Goal: Task Accomplishment & Management: Use online tool/utility

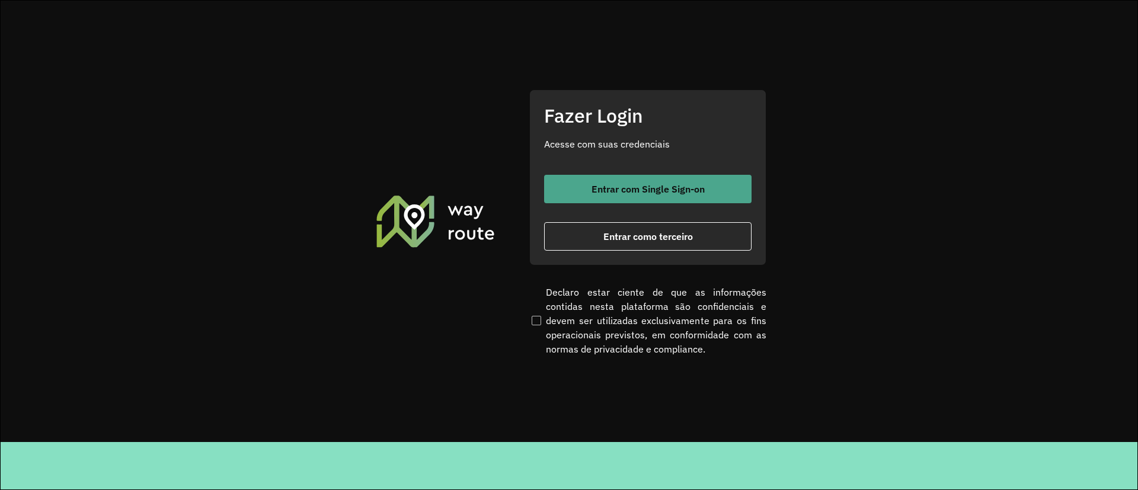
click at [619, 193] on span "Entrar com Single Sign-on" at bounding box center [647, 188] width 113 height 9
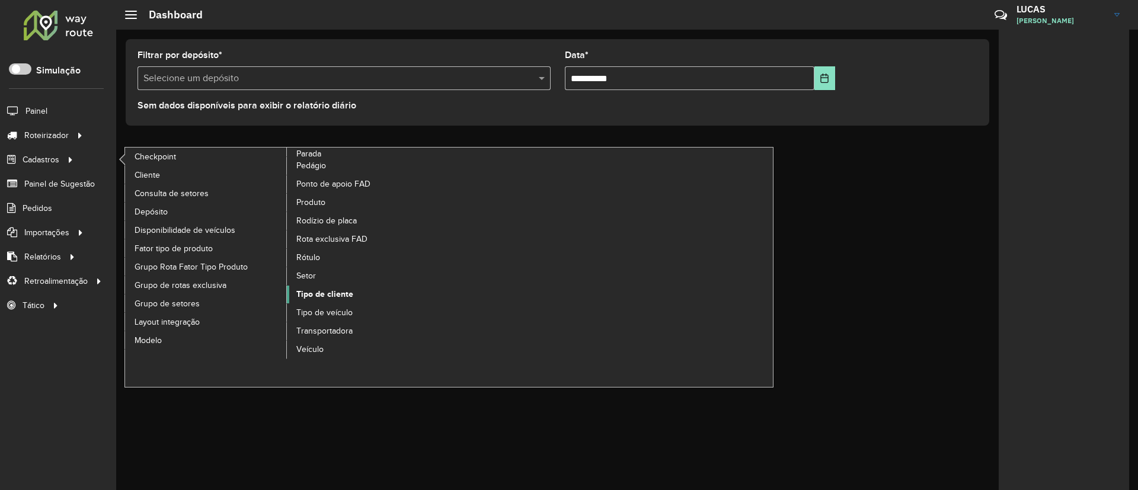
click at [329, 293] on span "Tipo de cliente" at bounding box center [324, 294] width 57 height 12
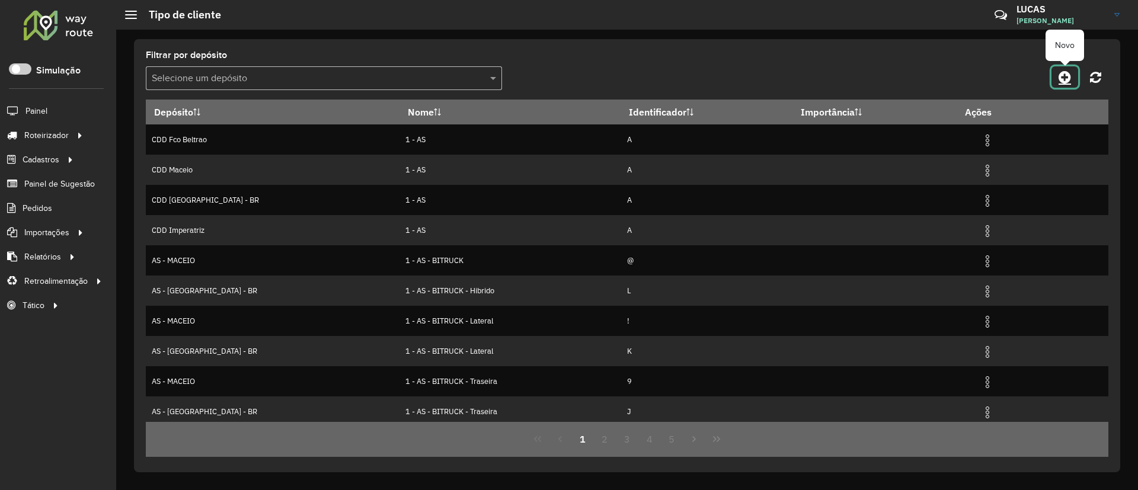
click at [1066, 76] on icon at bounding box center [1064, 77] width 12 height 14
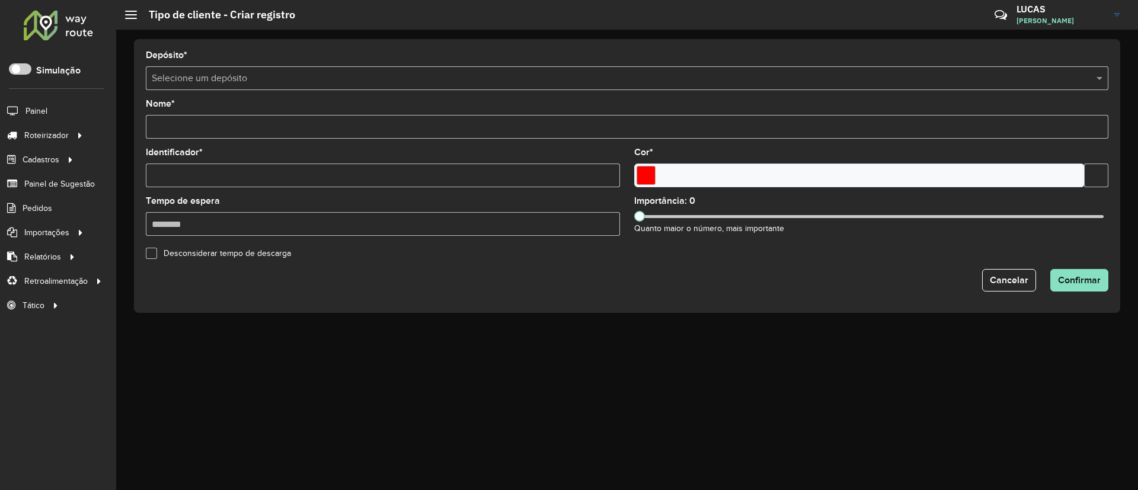
click at [229, 79] on input "text" at bounding box center [615, 79] width 927 height 14
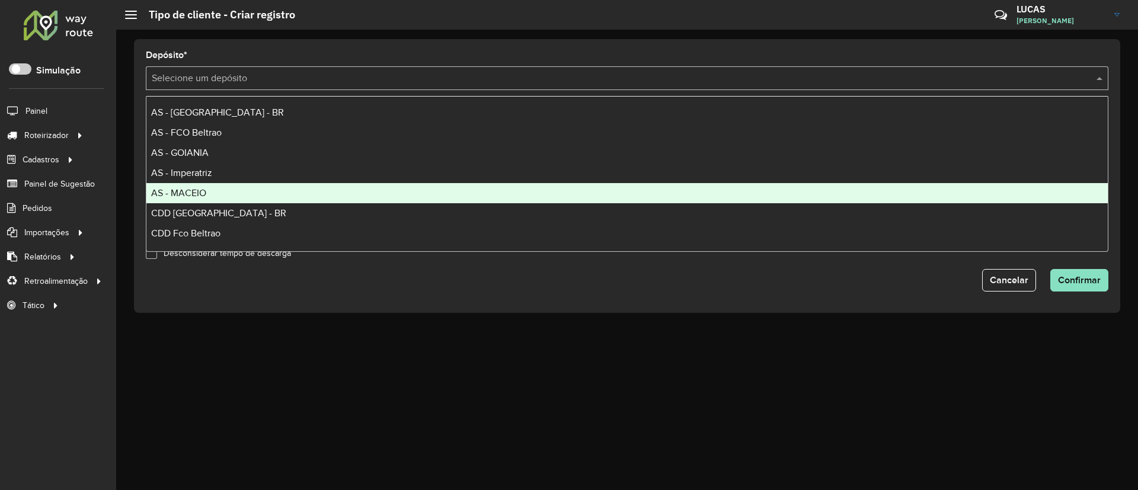
scroll to position [79, 0]
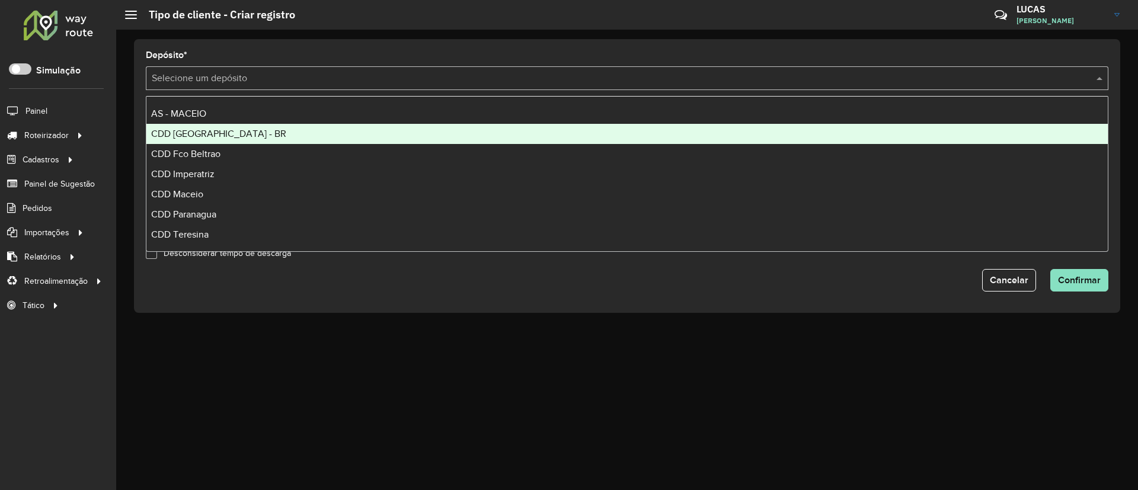
click at [221, 133] on span "CDD [GEOGRAPHIC_DATA] - BR" at bounding box center [218, 134] width 135 height 10
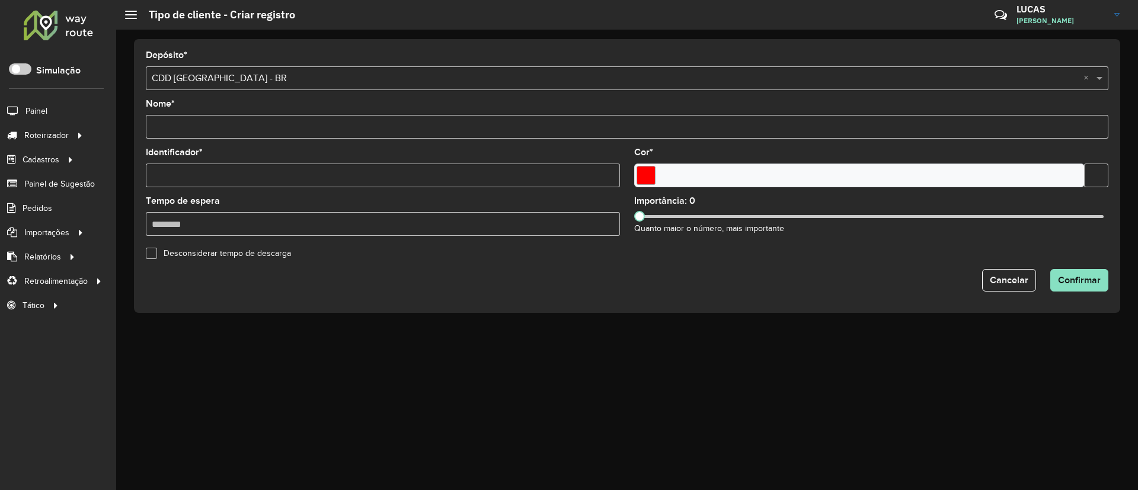
click at [280, 140] on form "Depósito * Selecione um depósito × CDD Brasilia - BR × Nome * Identificador * C…" at bounding box center [627, 171] width 962 height 241
click at [275, 129] on input "Nome *" at bounding box center [627, 127] width 962 height 24
paste input "********"
type input "*******"
click at [188, 167] on input "Identificador *" at bounding box center [383, 176] width 474 height 24
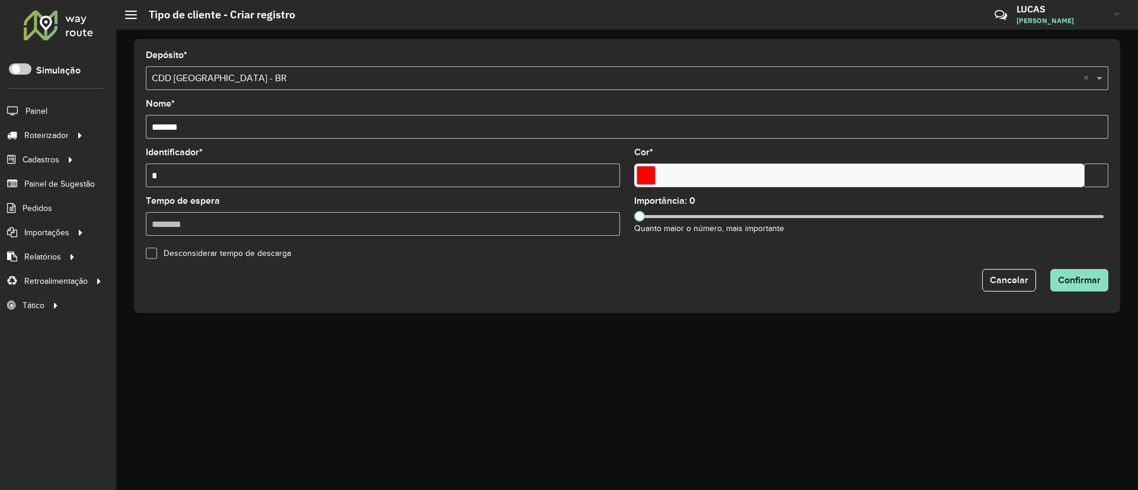
type input "*"
click at [684, 215] on div at bounding box center [871, 216] width 465 height 3
click at [834, 214] on div "Importância: 97 Quanto maior o número, mais importante" at bounding box center [871, 216] width 474 height 39
click at [843, 213] on div "Importância: 97 Quanto maior o número, mais importante" at bounding box center [871, 216] width 474 height 39
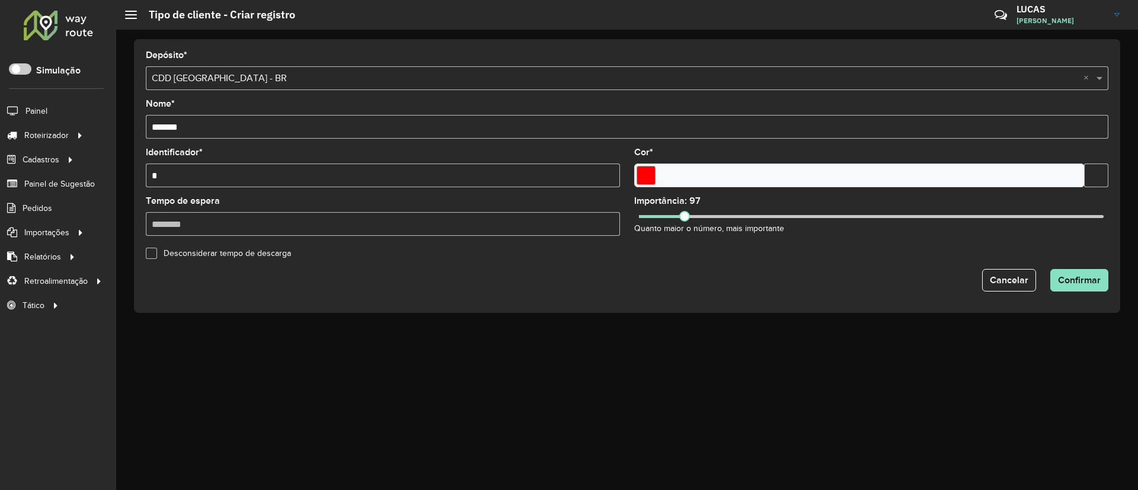
click at [843, 213] on div "Importância: 97 Quanto maior o número, mais importante" at bounding box center [871, 216] width 474 height 39
drag, startPoint x: 684, startPoint y: 219, endPoint x: 965, endPoint y: 201, distance: 280.8
click at [965, 201] on div "Importância: 701 Quanto maior o número, mais importante" at bounding box center [871, 216] width 474 height 39
click at [701, 200] on label "Importância: 701" at bounding box center [669, 201] width 70 height 14
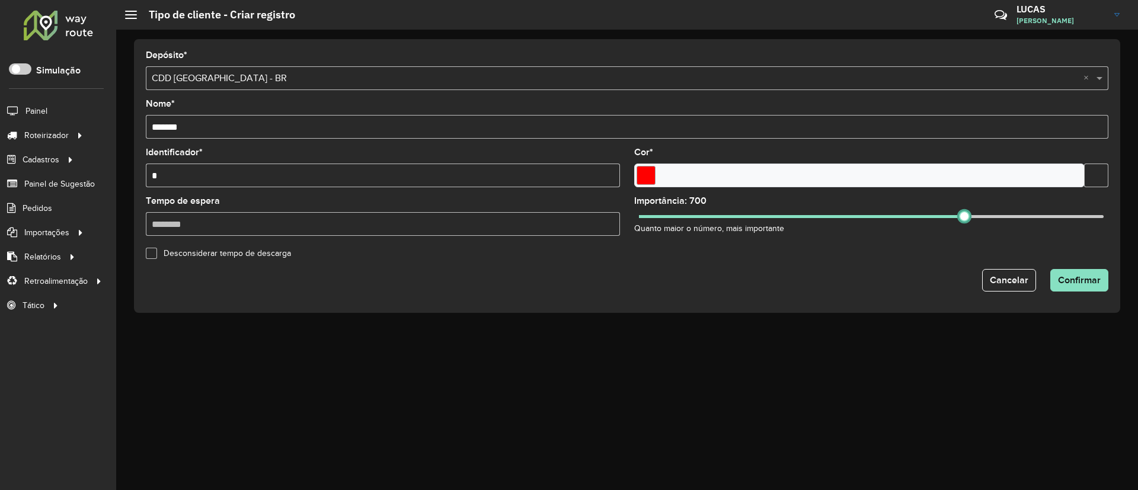
click at [964, 222] on div "Importância: 700 Quanto maior o número, mais importante" at bounding box center [871, 216] width 474 height 39
click at [1077, 285] on button "Confirmar" at bounding box center [1079, 280] width 58 height 23
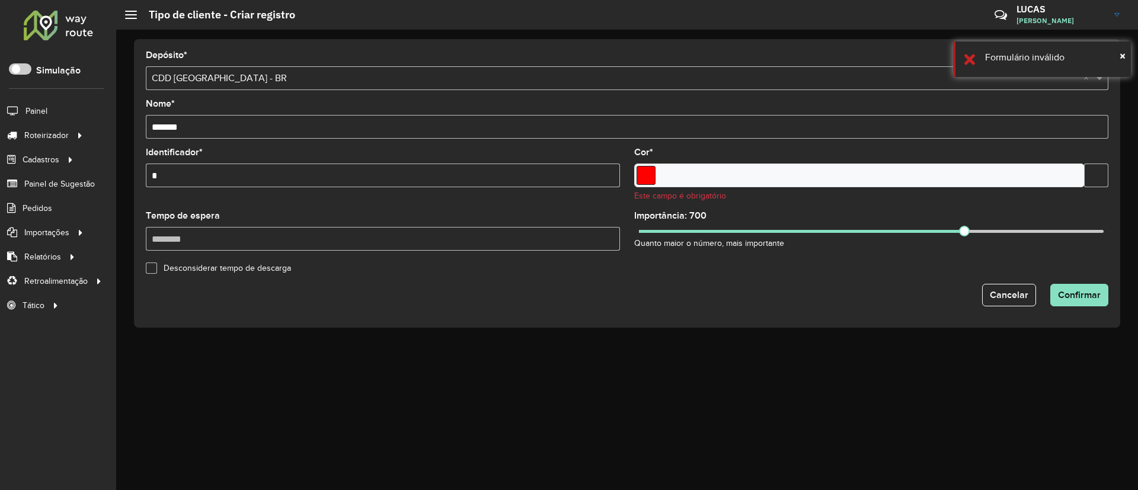
drag, startPoint x: 627, startPoint y: 171, endPoint x: 637, endPoint y: 171, distance: 10.1
click at [637, 171] on formly-field "Cor * Este campo é obrigatório" at bounding box center [871, 179] width 488 height 63
click at [637, 171] on input "Select a color" at bounding box center [645, 175] width 19 height 19
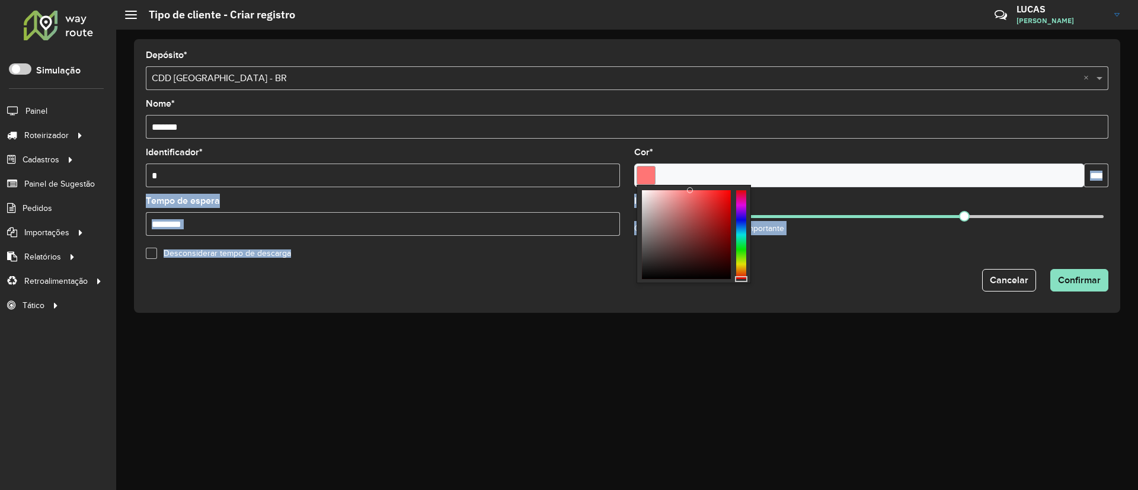
drag, startPoint x: 686, startPoint y: 194, endPoint x: 691, endPoint y: 162, distance: 32.4
click at [691, 162] on body "Aguarde... Pop-up bloqueado! Seu navegador bloqueou automáticamente a abertura …" at bounding box center [569, 245] width 1138 height 490
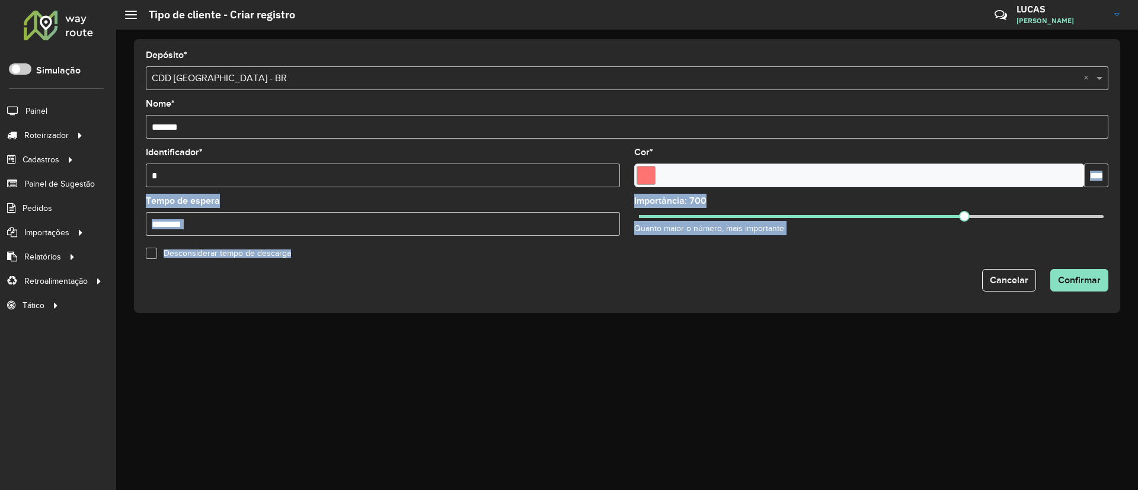
click at [761, 156] on div "Cor * *******" at bounding box center [871, 167] width 474 height 39
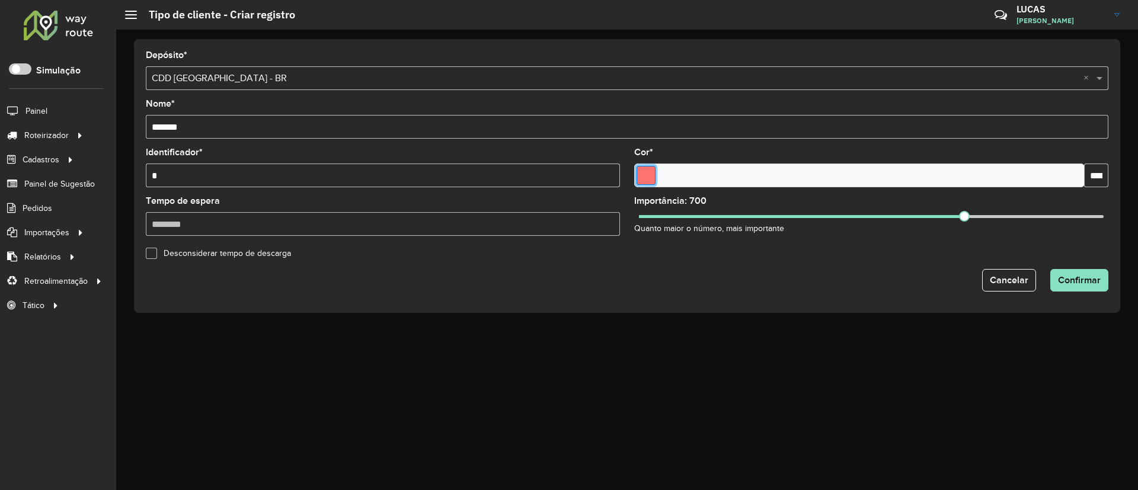
click at [648, 169] on input "Select a color" at bounding box center [645, 175] width 19 height 19
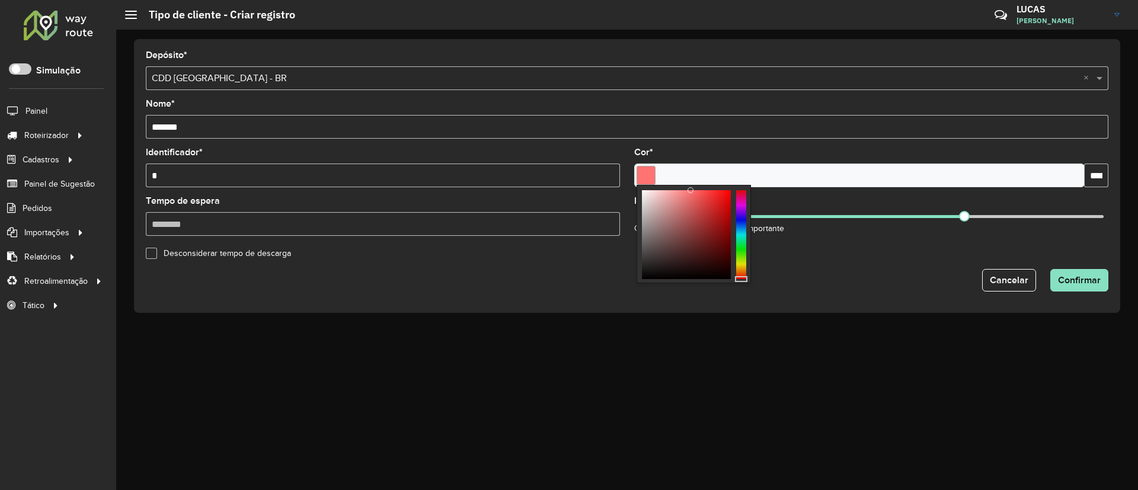
type input "*******"
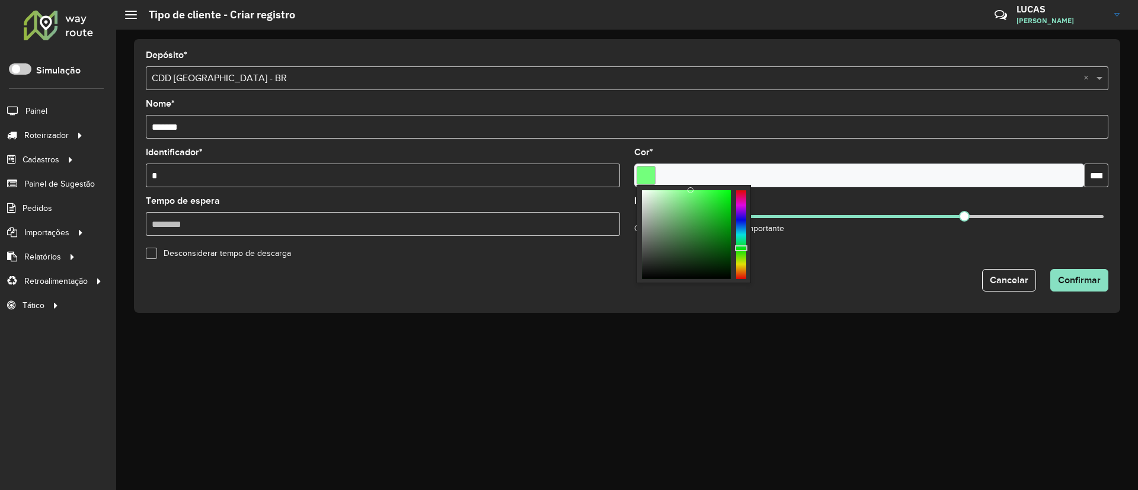
click at [741, 248] on div at bounding box center [741, 234] width 10 height 89
click at [856, 303] on div "Depósito * Selecione um depósito × CDD Brasilia - BR × Nome * ******* Identific…" at bounding box center [627, 176] width 986 height 274
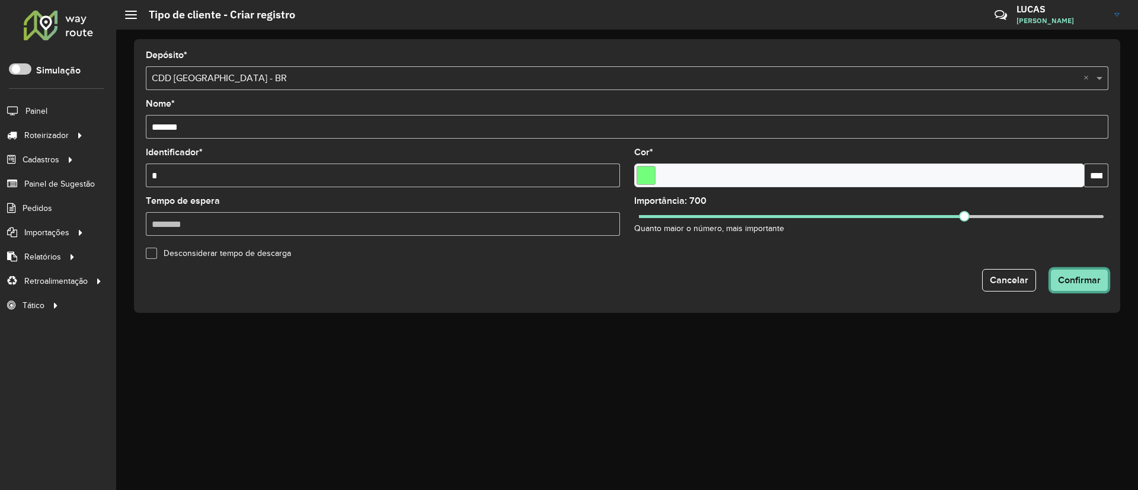
click at [1076, 281] on span "Confirmar" at bounding box center [1079, 280] width 43 height 10
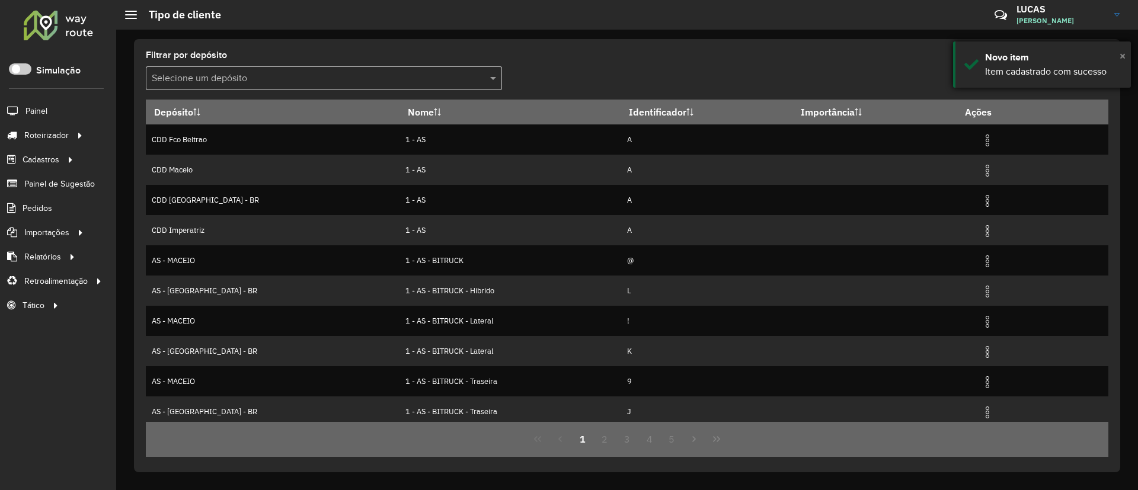
click at [1123, 57] on span "×" at bounding box center [1122, 55] width 6 height 13
click at [1067, 84] on icon at bounding box center [1064, 77] width 12 height 14
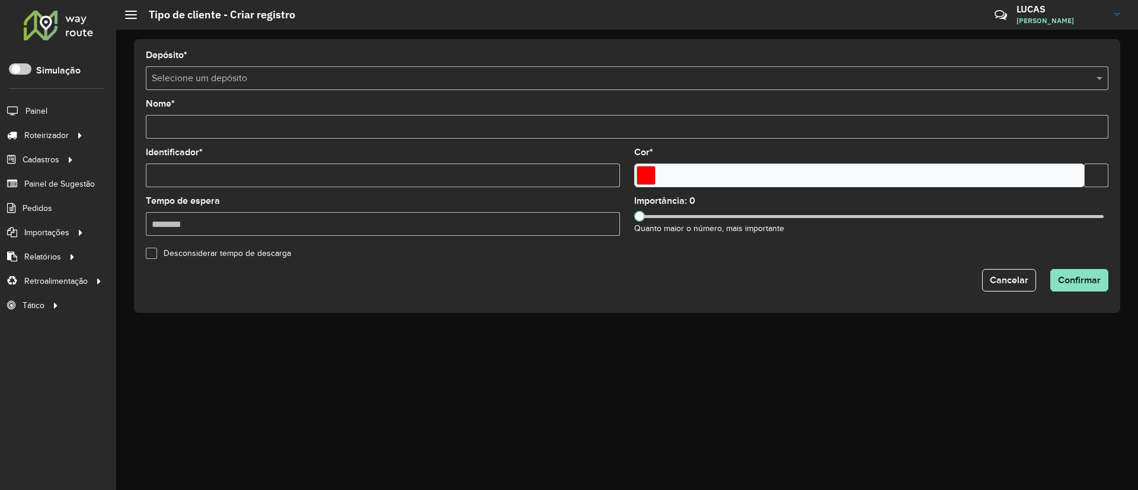
click at [215, 91] on form "Depósito * Selecione um depósito Nome * Identificador * Cor * Tempo de espera I…" at bounding box center [627, 171] width 962 height 241
click at [206, 73] on input "text" at bounding box center [615, 79] width 927 height 14
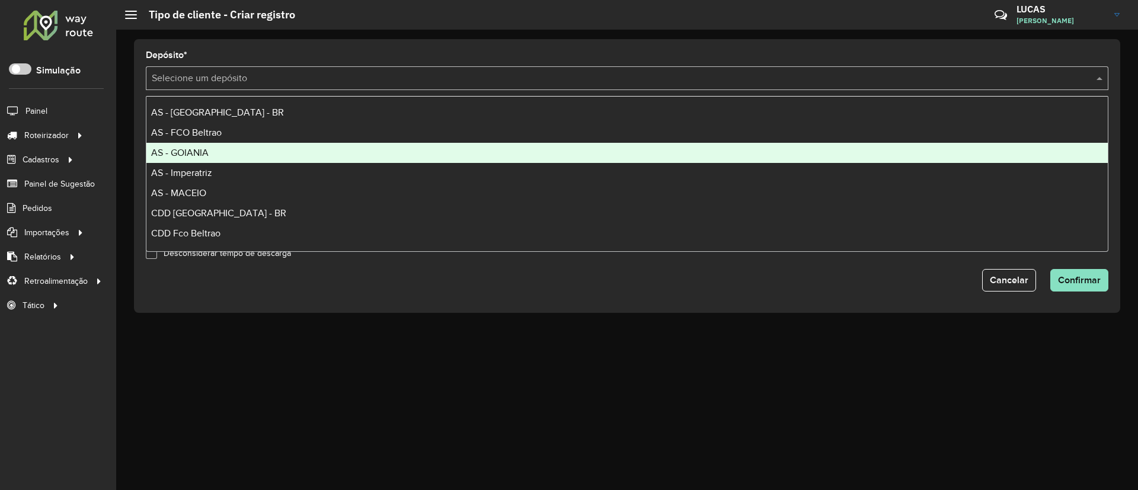
scroll to position [55, 0]
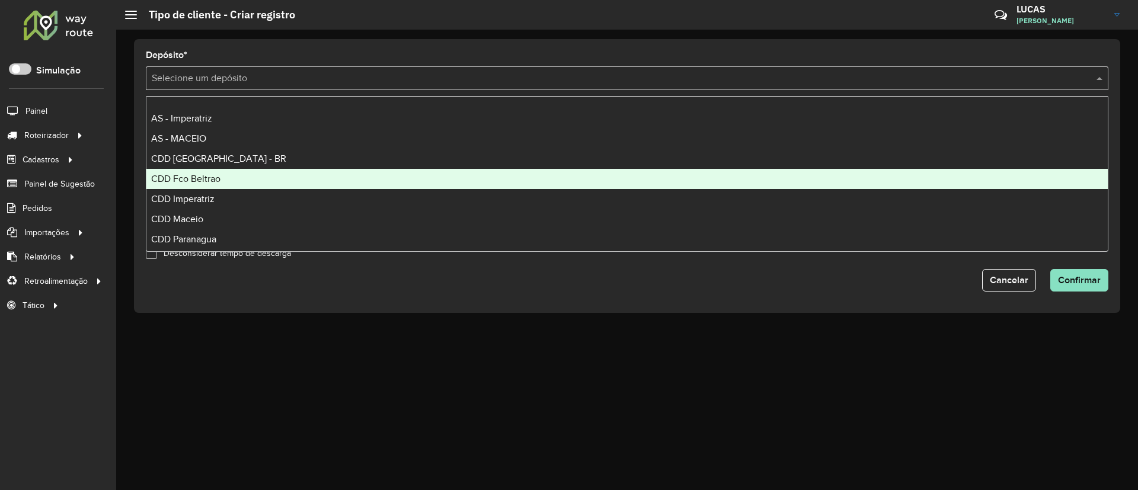
click at [202, 177] on span "CDD Fco Beltrao" at bounding box center [185, 179] width 69 height 10
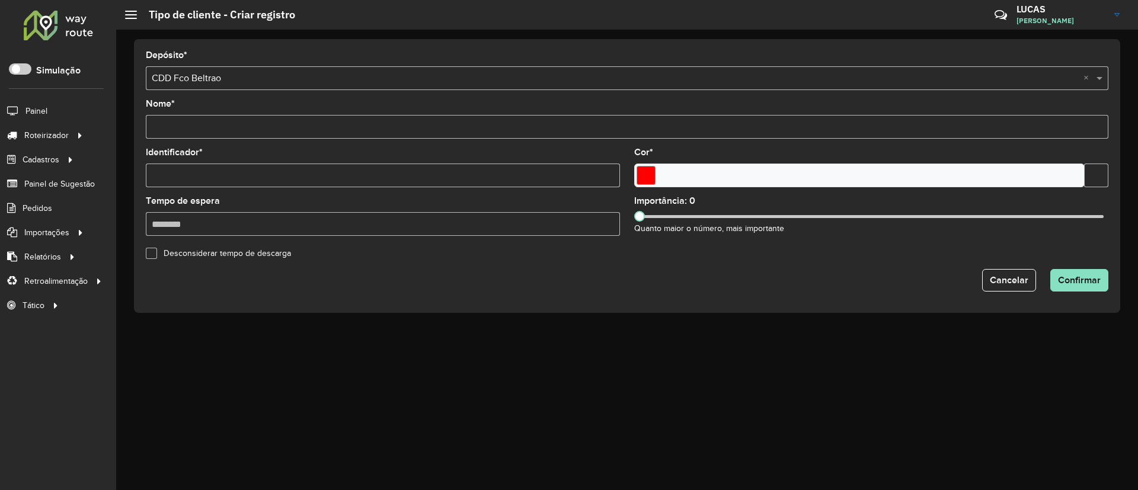
click at [254, 123] on input "Nome *" at bounding box center [627, 127] width 962 height 24
paste input "********"
type input "********"
type input "*"
click at [254, 123] on input "********" at bounding box center [627, 127] width 962 height 24
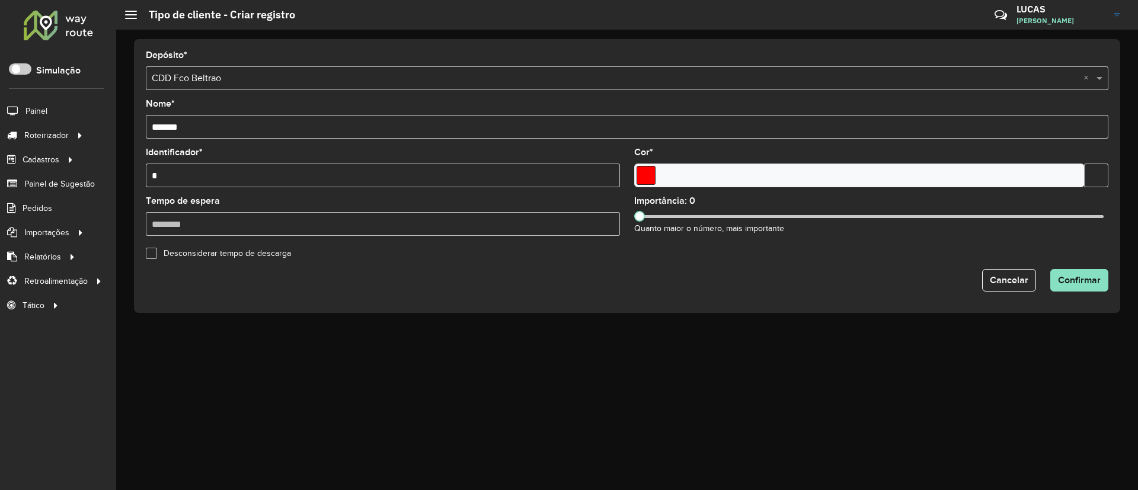
type input "*******"
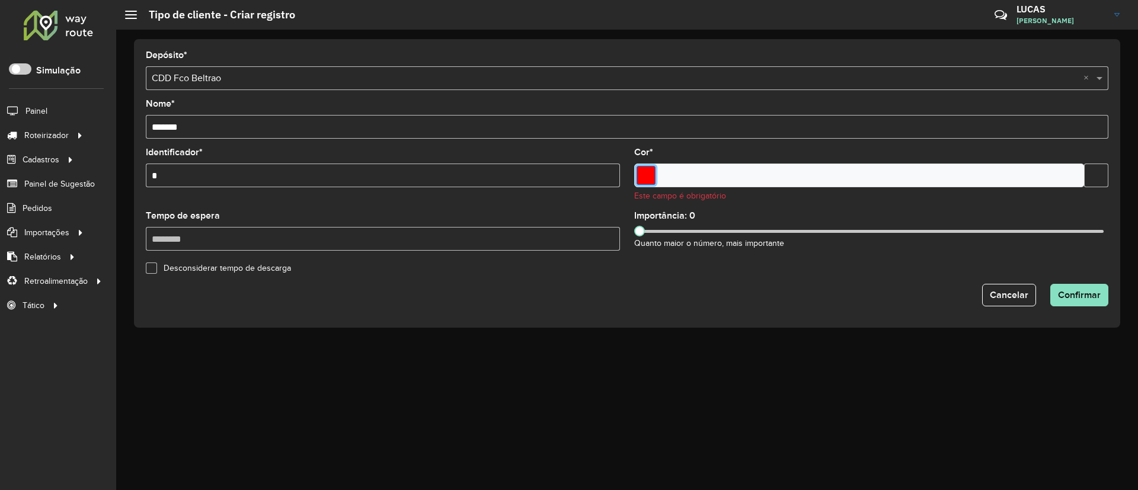
click at [645, 169] on input "Select a color" at bounding box center [645, 175] width 19 height 19
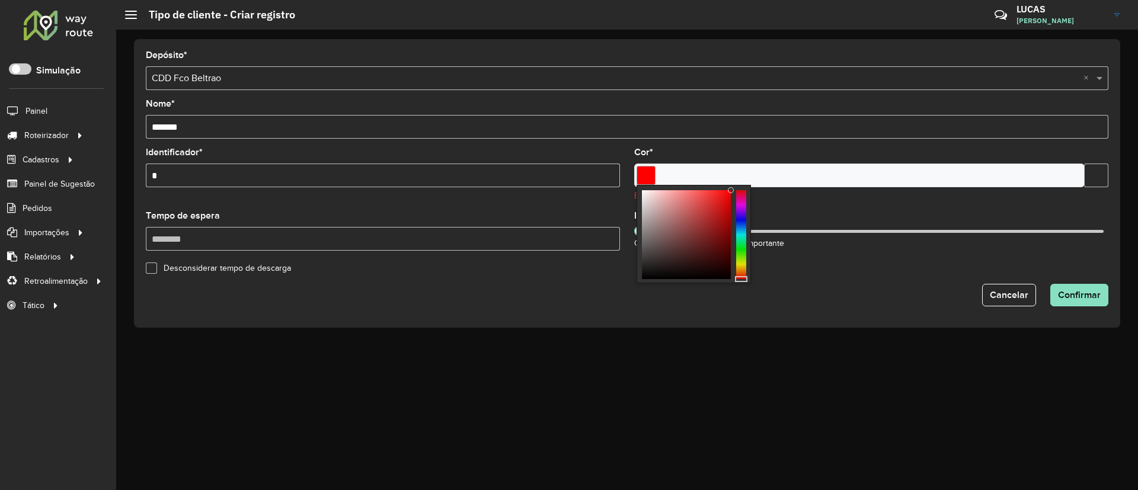
type input "*******"
click at [741, 246] on div at bounding box center [741, 234] width 10 height 89
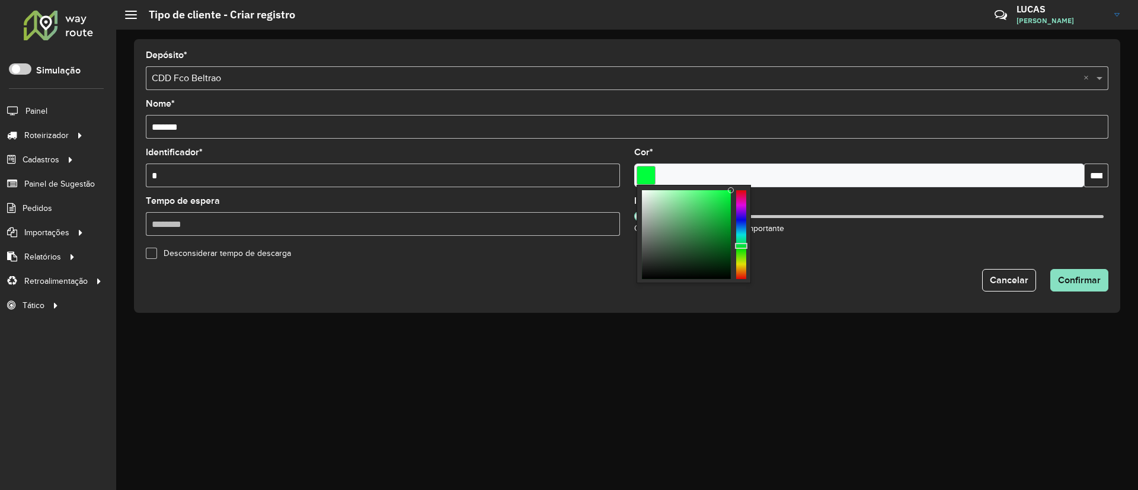
click at [799, 241] on formly-field "Importância: 0 Quanto maior o número, mais importante" at bounding box center [871, 221] width 488 height 49
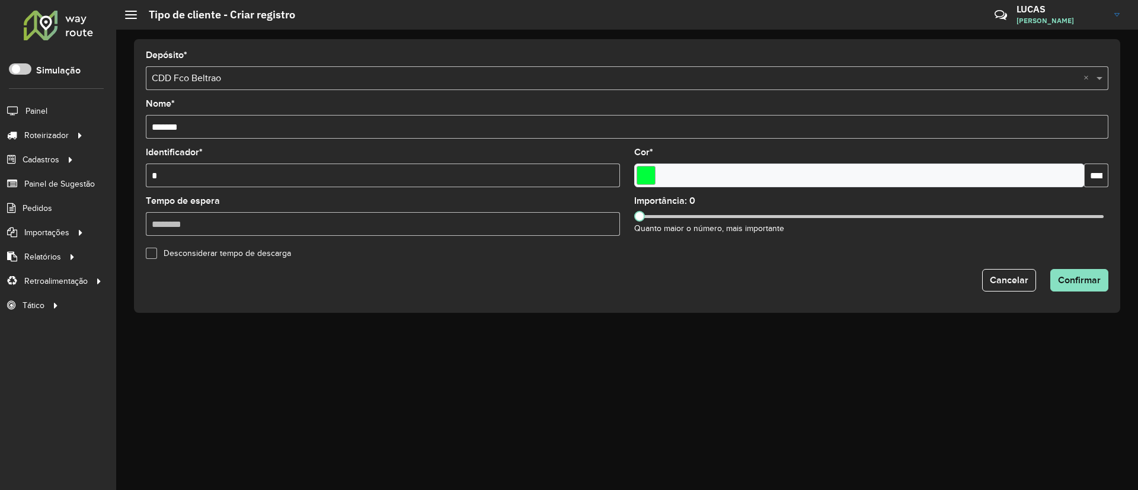
click at [799, 241] on formly-field "Importância: 0 Quanto maior o número, mais importante" at bounding box center [871, 221] width 488 height 49
drag, startPoint x: 641, startPoint y: 212, endPoint x: 964, endPoint y: 204, distance: 323.7
click at [964, 204] on div "Importância: 700 Quanto maior o número, mais importante" at bounding box center [871, 216] width 474 height 39
click at [1083, 275] on span "Confirmar" at bounding box center [1079, 280] width 43 height 10
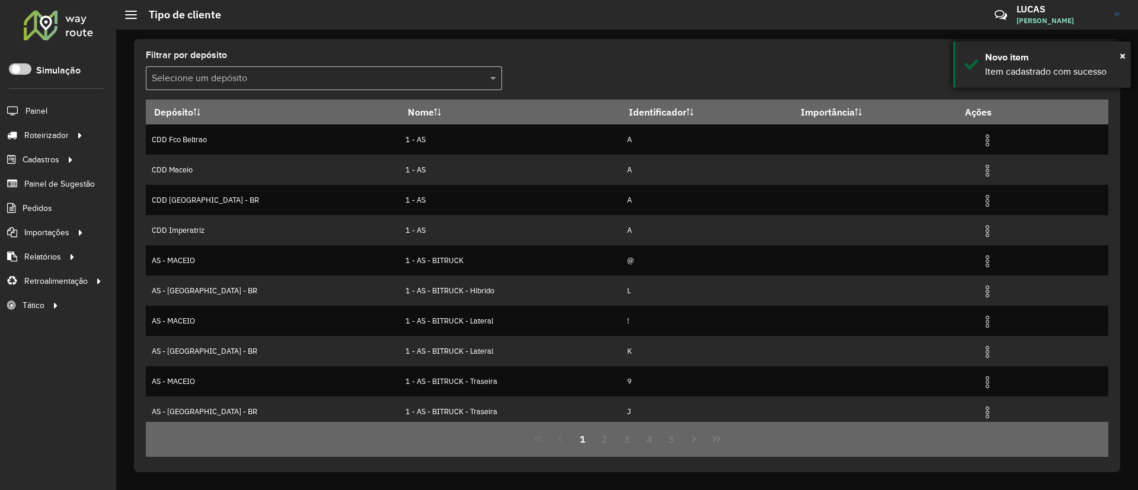
click at [1118, 57] on div "Novo item" at bounding box center [1053, 57] width 137 height 14
click at [1061, 73] on icon at bounding box center [1064, 77] width 12 height 14
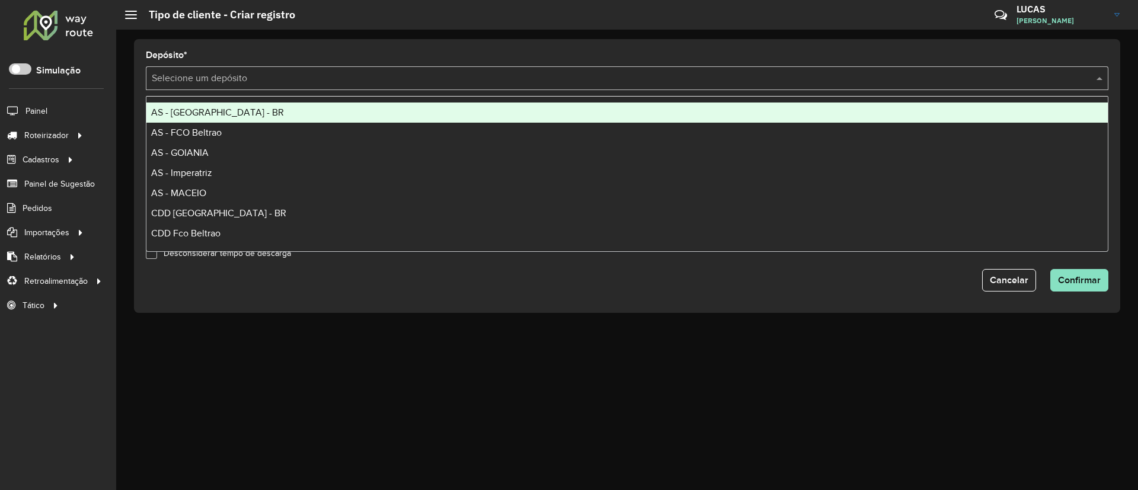
click at [162, 72] on input "text" at bounding box center [615, 79] width 927 height 14
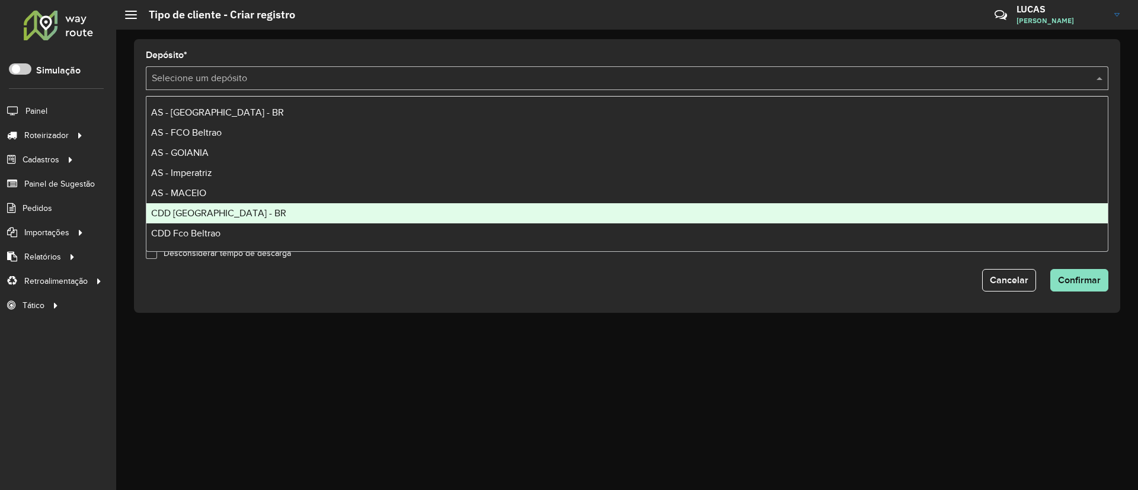
scroll to position [76, 0]
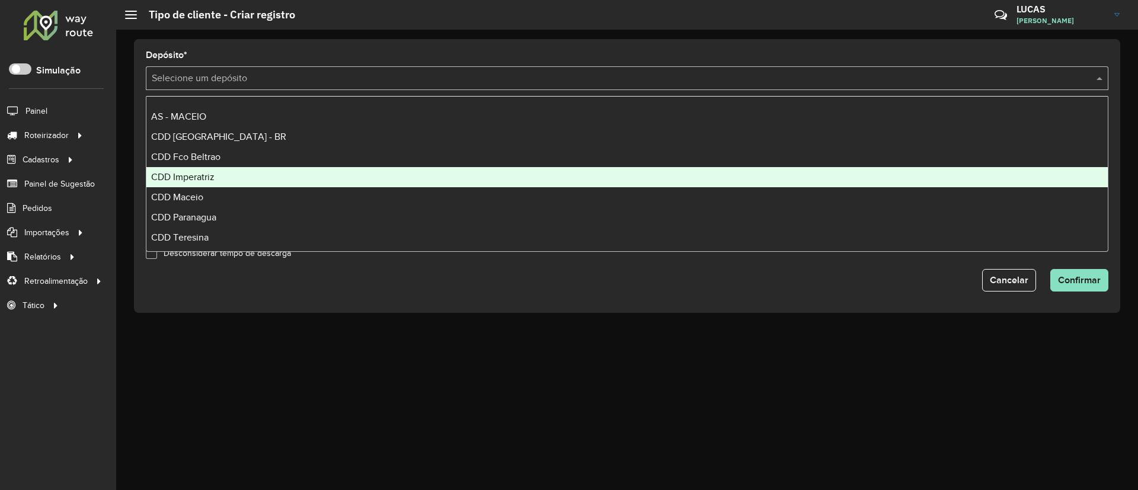
click at [227, 183] on div "CDD Imperatriz" at bounding box center [626, 177] width 961 height 20
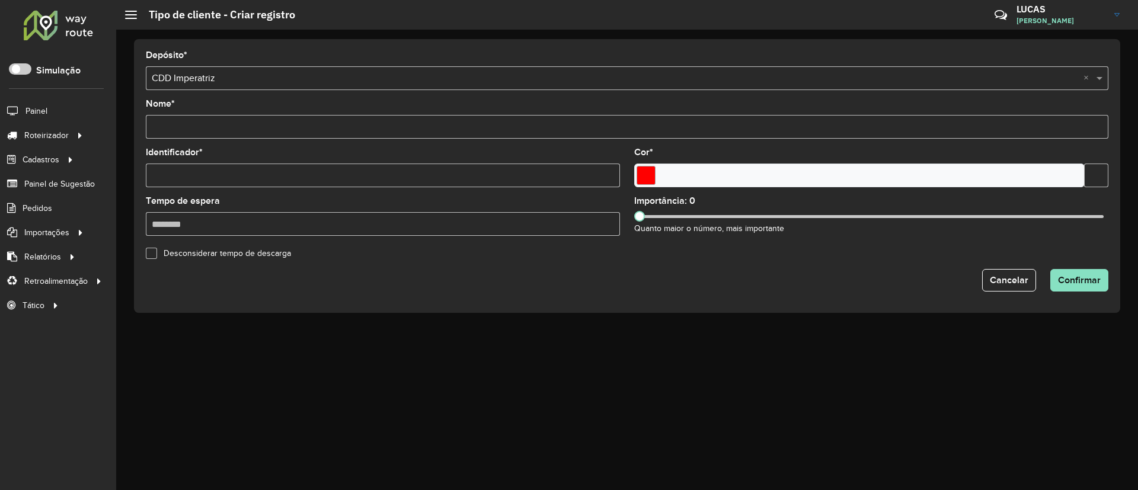
click at [158, 135] on input "Nome *" at bounding box center [627, 127] width 962 height 24
paste input "********"
type input "*******"
click at [210, 183] on input "Identificador *" at bounding box center [383, 176] width 474 height 24
type input "*"
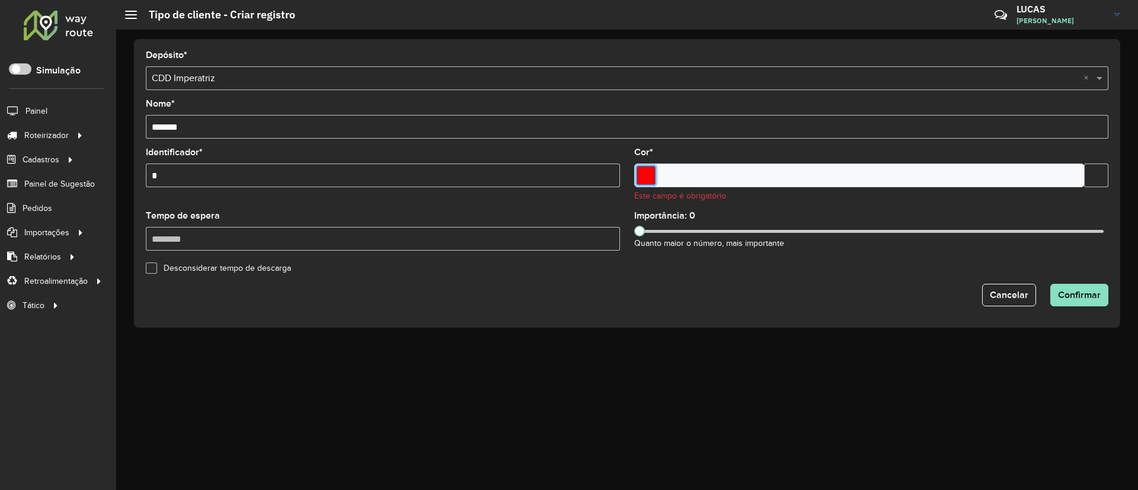
click at [645, 179] on input "Select a color" at bounding box center [645, 175] width 19 height 19
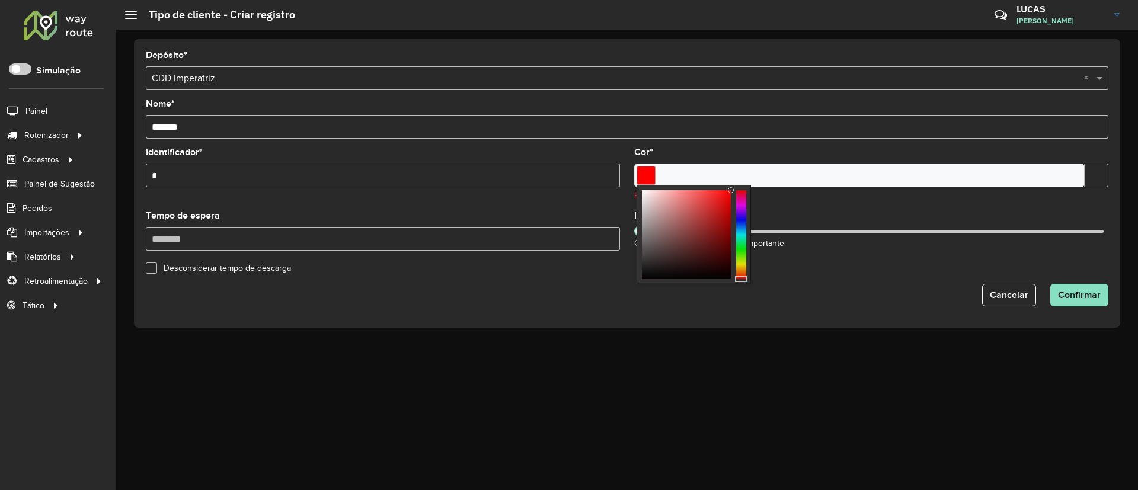
type input "*******"
click at [740, 240] on div at bounding box center [741, 234] width 10 height 89
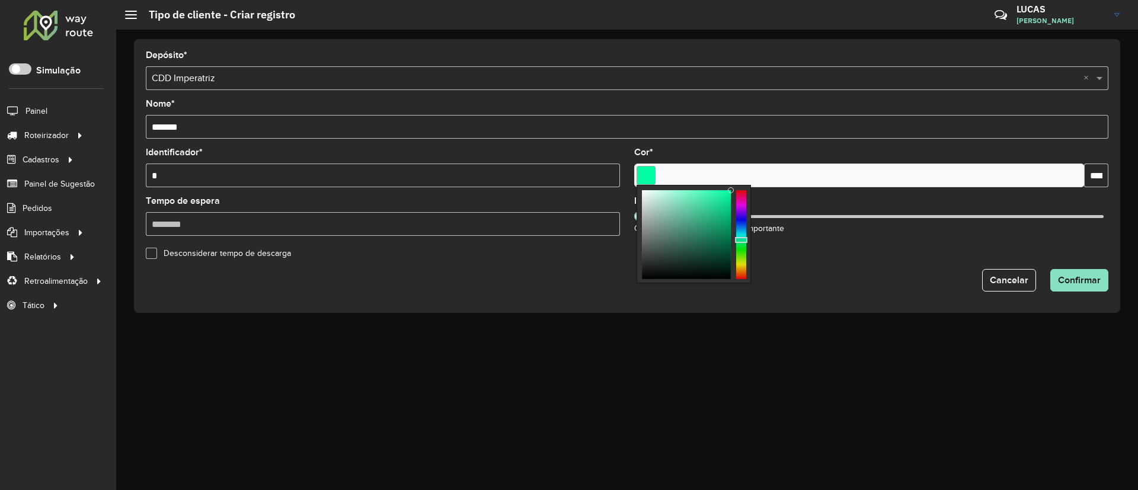
click at [833, 219] on div "Importância: 0 Quanto maior o número, mais importante" at bounding box center [871, 216] width 474 height 39
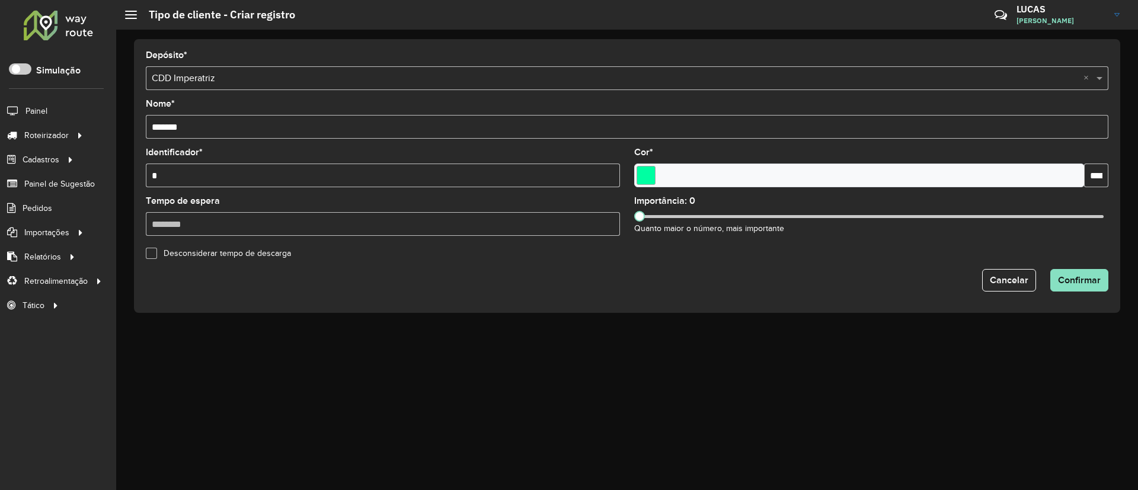
click at [834, 219] on div "Importância: 0 Quanto maior o número, mais importante" at bounding box center [871, 216] width 474 height 39
drag, startPoint x: 639, startPoint y: 218, endPoint x: 964, endPoint y: 226, distance: 324.9
click at [964, 226] on div "Importância: 700 Quanto maior o número, mais importante" at bounding box center [871, 216] width 474 height 39
click at [1064, 281] on span "Confirmar" at bounding box center [1079, 280] width 43 height 10
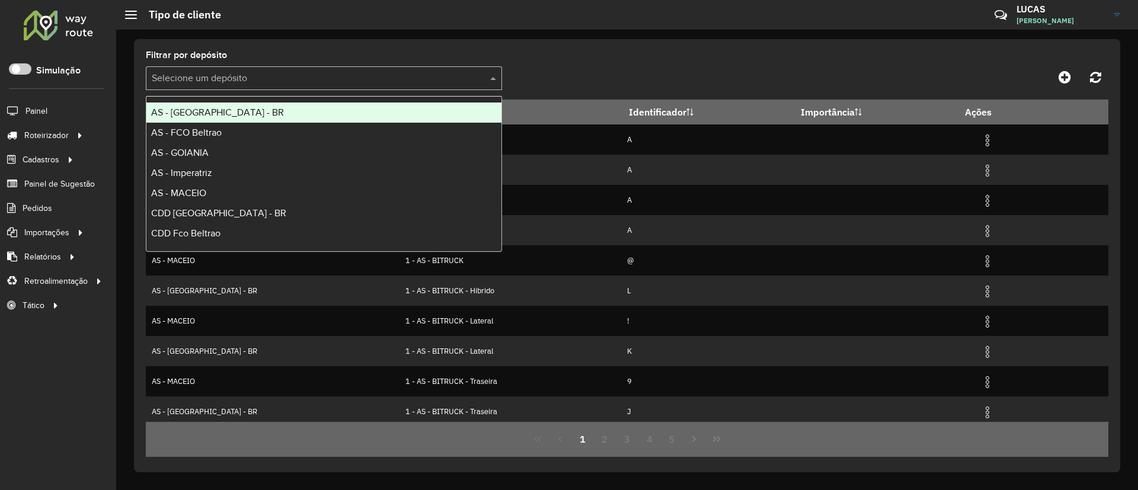
click at [274, 73] on input "text" at bounding box center [312, 79] width 321 height 14
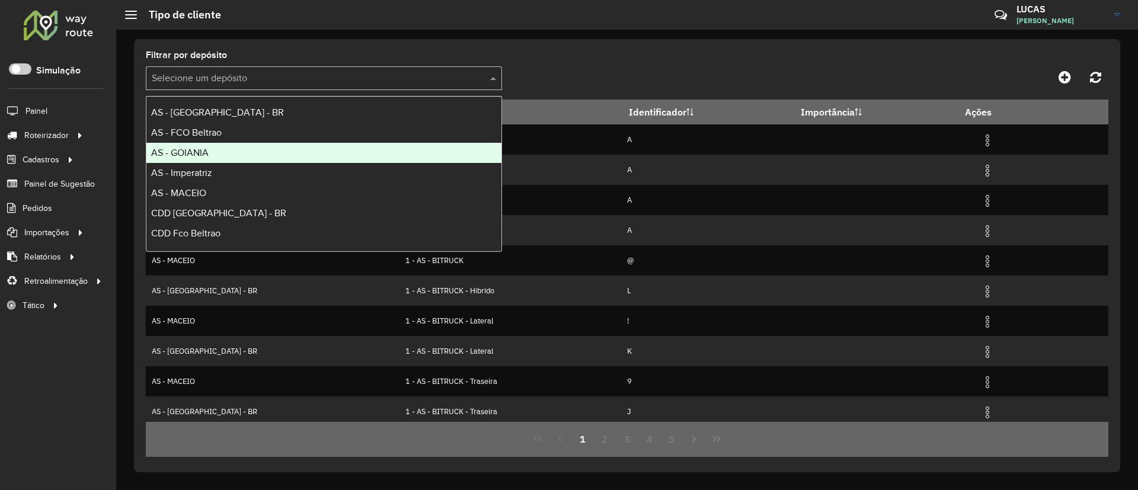
scroll to position [79, 0]
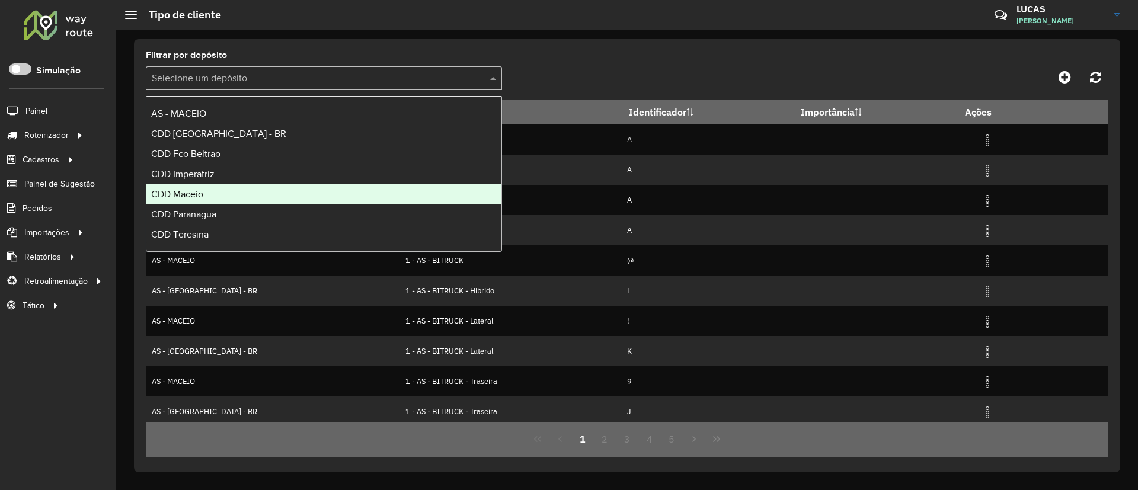
click at [216, 187] on div "CDD Maceio" at bounding box center [323, 194] width 355 height 20
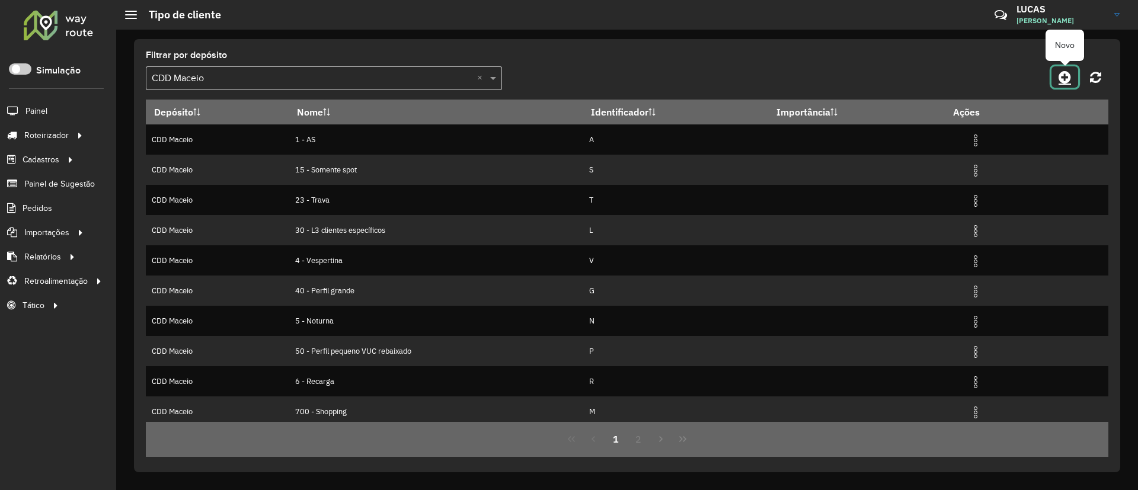
click at [1059, 70] on icon at bounding box center [1064, 77] width 12 height 14
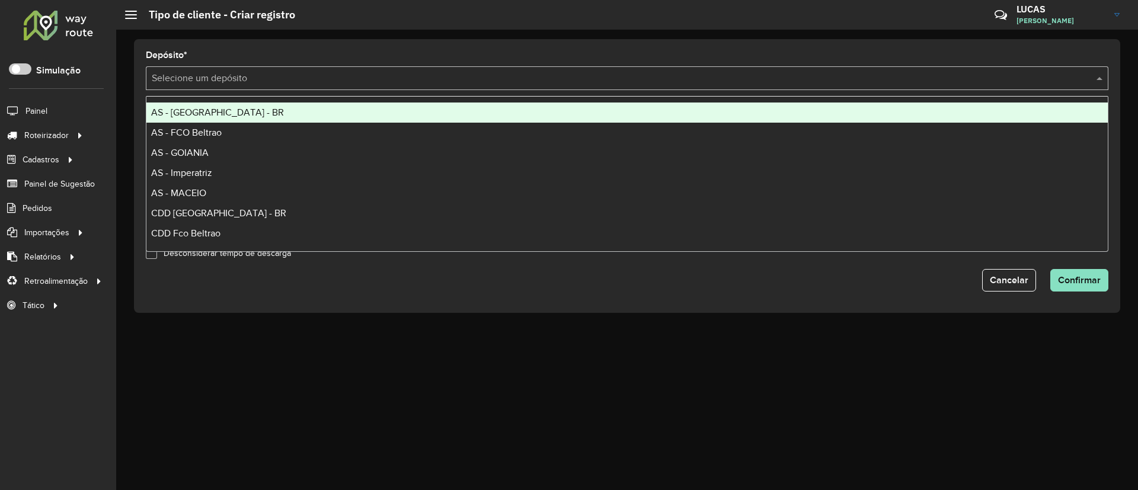
click at [453, 78] on input "text" at bounding box center [615, 79] width 927 height 14
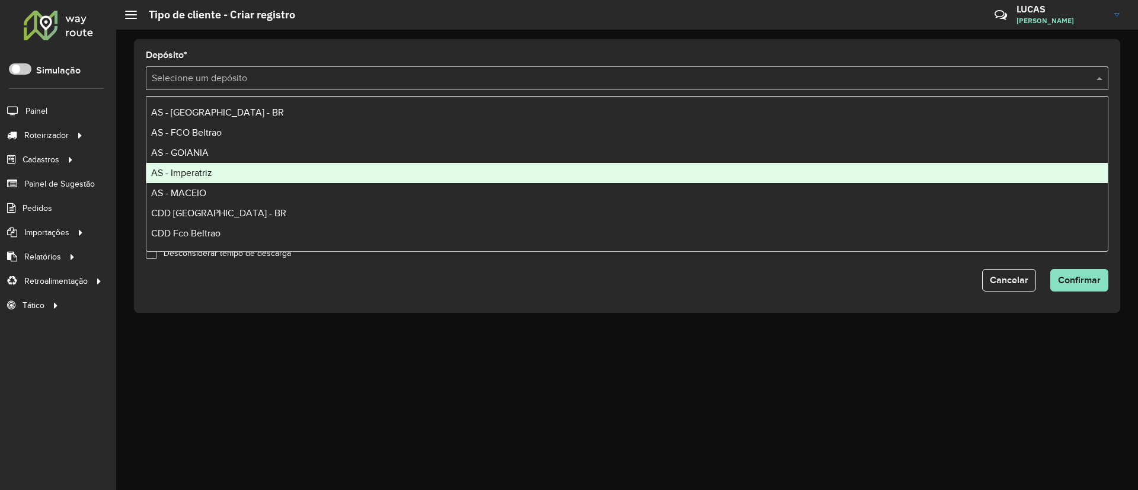
scroll to position [79, 0]
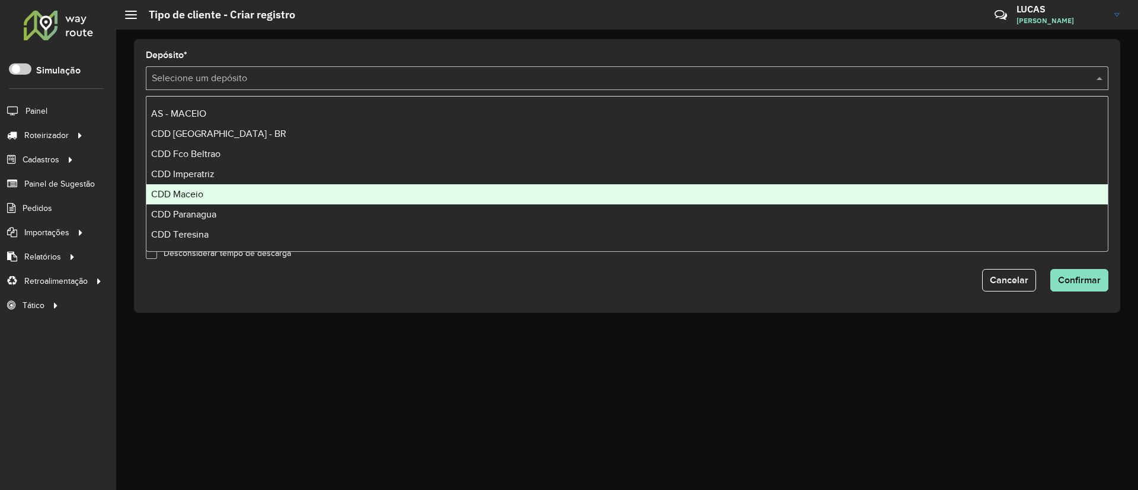
click at [226, 190] on div "CDD Maceio" at bounding box center [626, 194] width 961 height 20
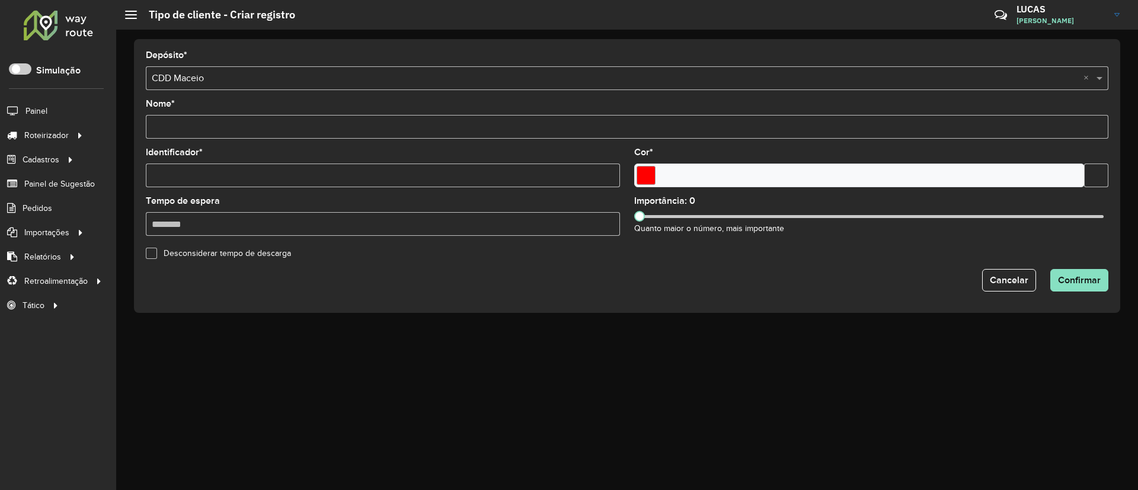
click at [184, 126] on input "Nome *" at bounding box center [627, 127] width 962 height 24
paste input "********"
type input "*******"
click at [199, 175] on input "Identificador *" at bounding box center [383, 176] width 474 height 24
type input "*"
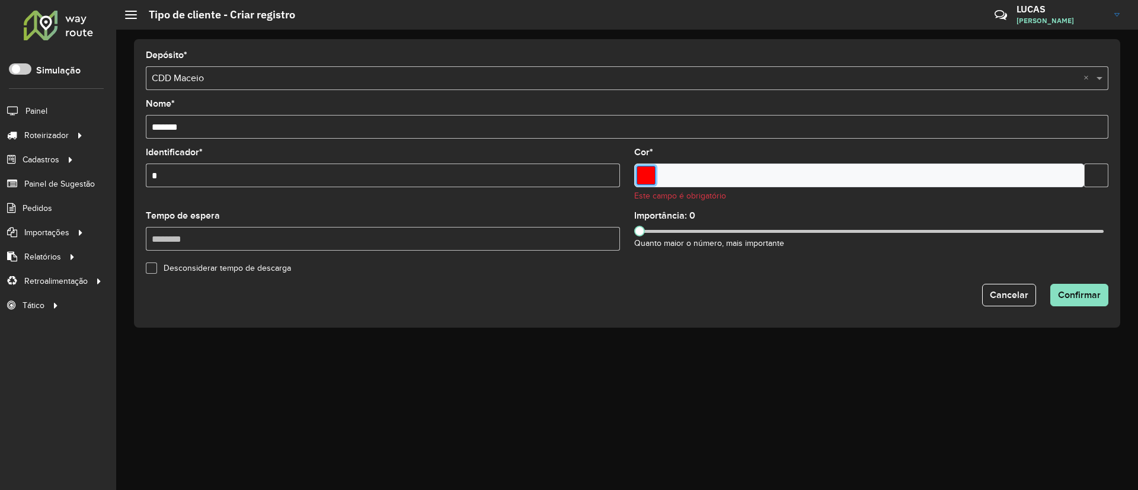
click at [651, 178] on input "Select a color" at bounding box center [645, 175] width 19 height 19
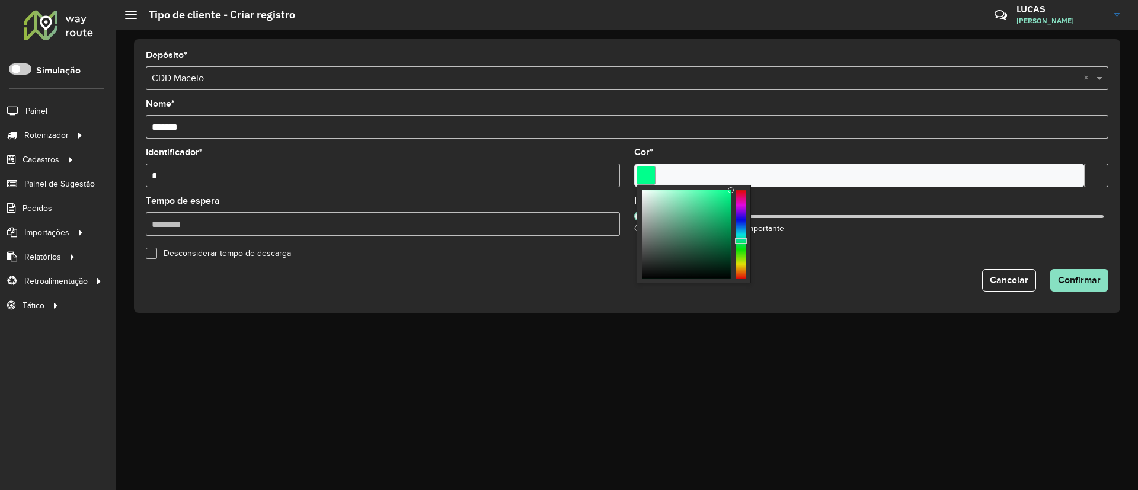
type input "*******"
click at [741, 241] on div at bounding box center [741, 234] width 10 height 89
click at [823, 229] on div "Importância: 0 Quanto maior o número, mais importante" at bounding box center [871, 216] width 474 height 39
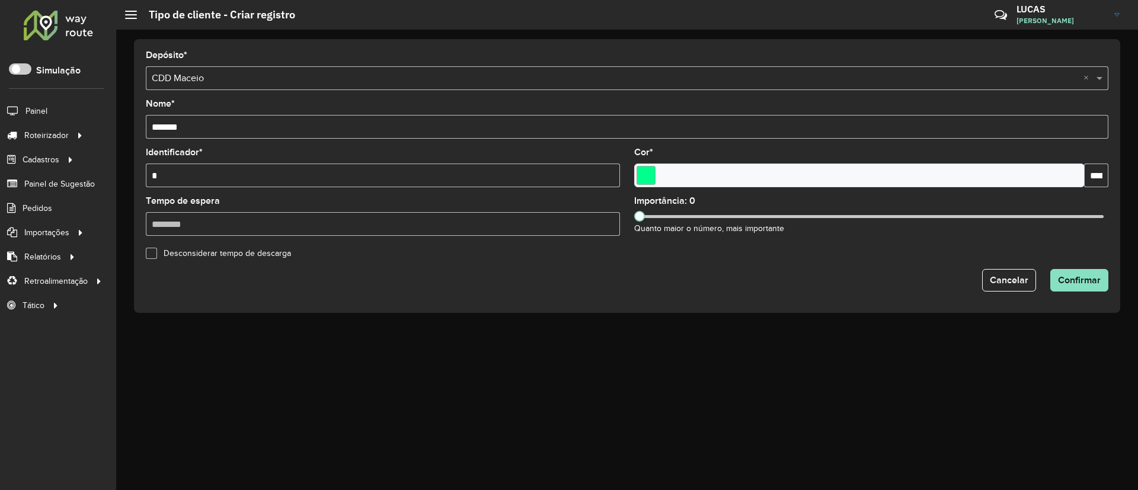
click at [645, 214] on div "Importância: 0 Quanto maior o número, mais importante" at bounding box center [871, 216] width 474 height 39
drag, startPoint x: 639, startPoint y: 218, endPoint x: 964, endPoint y: 235, distance: 325.8
click at [964, 235] on div "Importância: 700 Quanto maior o número, mais importante" at bounding box center [871, 216] width 474 height 39
click at [1080, 277] on span "Confirmar" at bounding box center [1079, 280] width 43 height 10
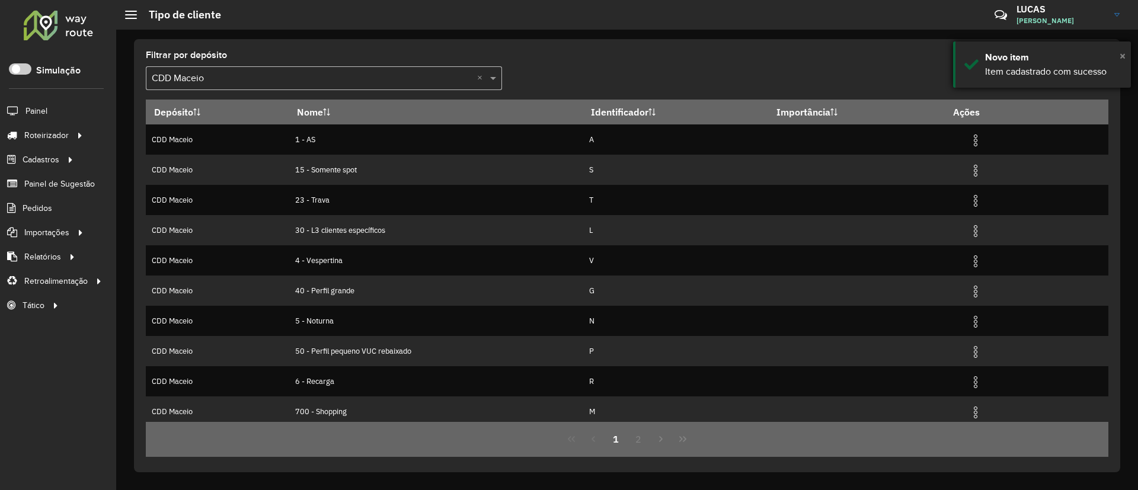
click at [1124, 53] on span "×" at bounding box center [1122, 55] width 6 height 13
click at [1070, 82] on icon at bounding box center [1064, 77] width 12 height 14
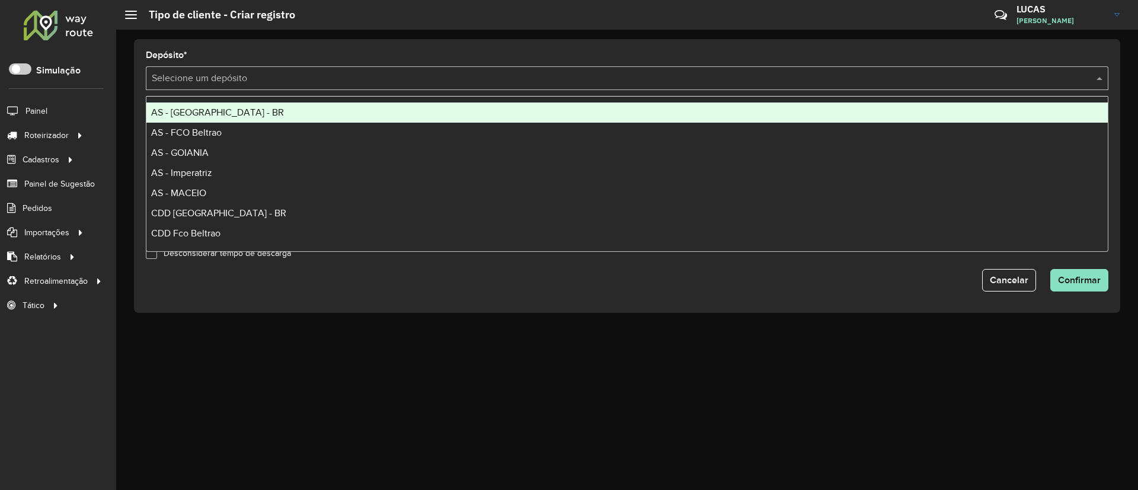
click at [271, 77] on input "text" at bounding box center [615, 79] width 927 height 14
click at [304, 44] on div "Depósito * Selecione um depósito Nome * Identificador * Cor * Tempo de espera I…" at bounding box center [627, 176] width 986 height 274
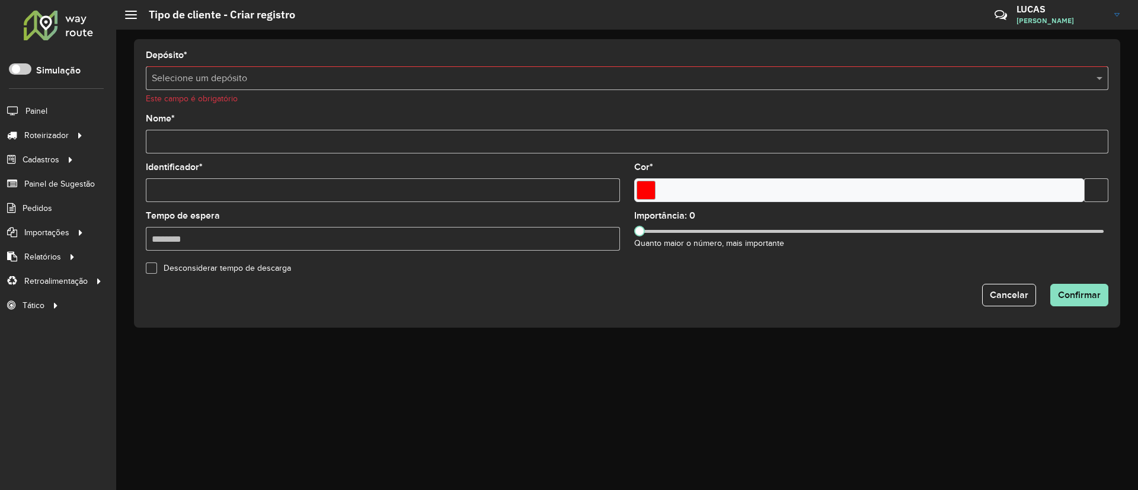
click at [209, 79] on input "text" at bounding box center [615, 79] width 927 height 14
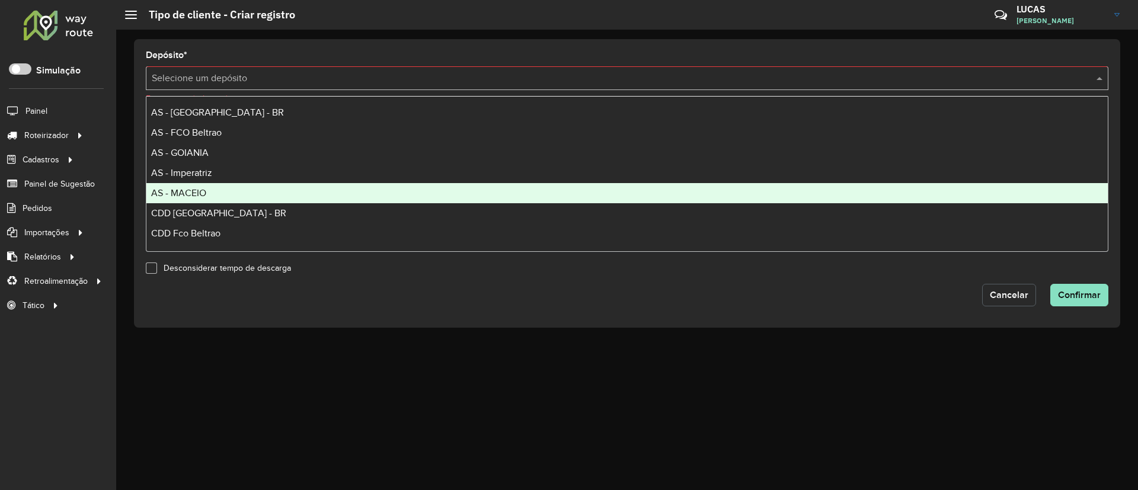
click at [1005, 292] on span "Cancelar" at bounding box center [1009, 295] width 39 height 10
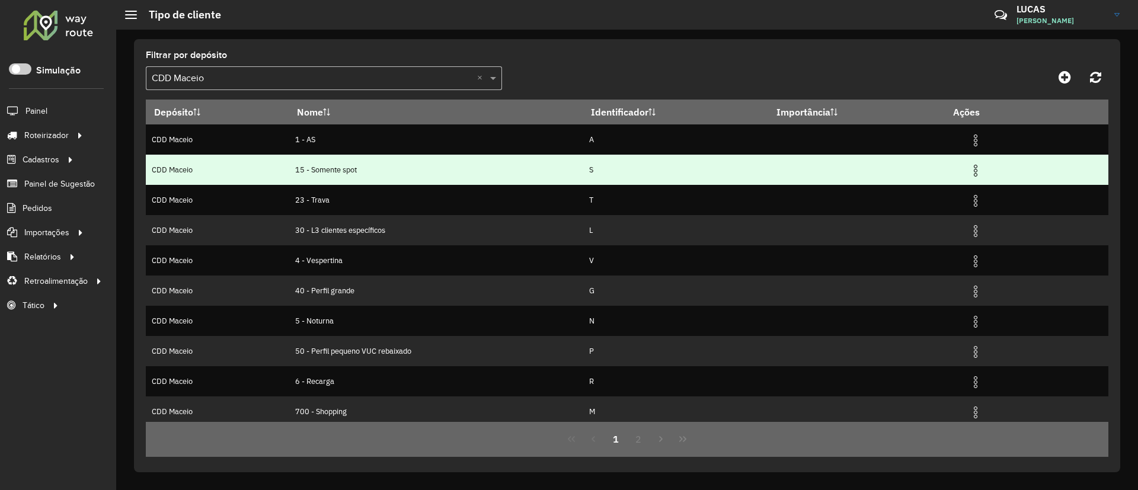
scroll to position [65, 0]
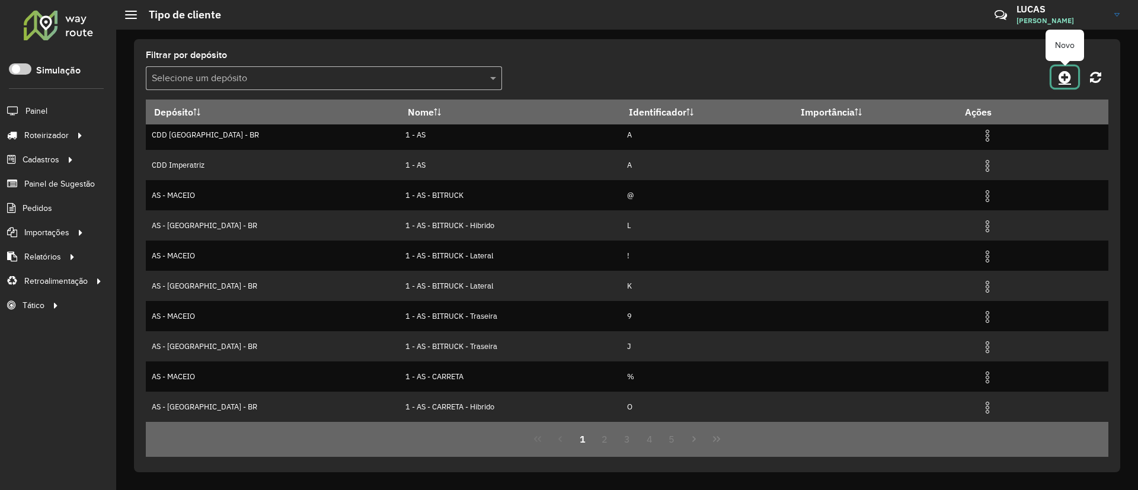
click at [1063, 79] on icon at bounding box center [1064, 77] width 12 height 14
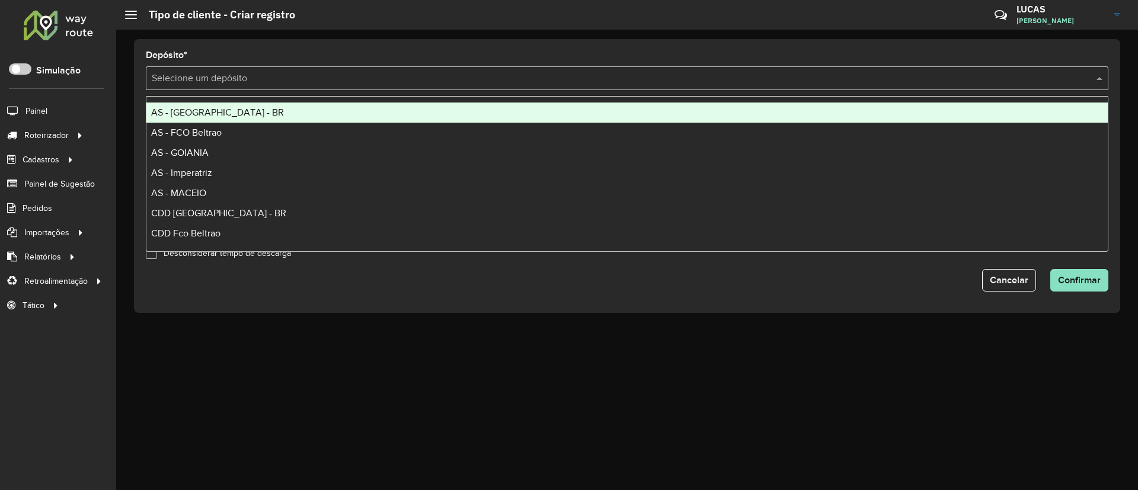
click at [354, 76] on input "text" at bounding box center [615, 79] width 927 height 14
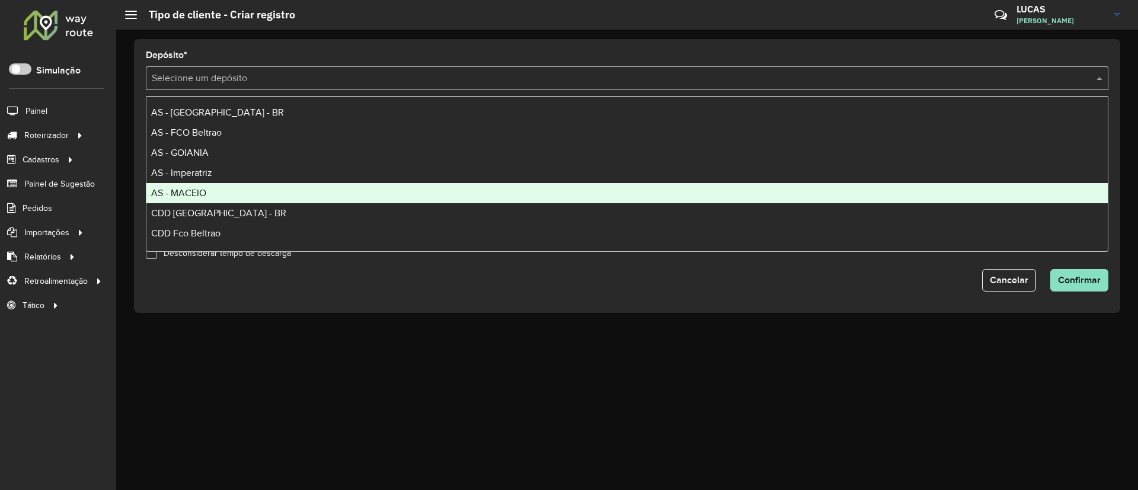
scroll to position [79, 0]
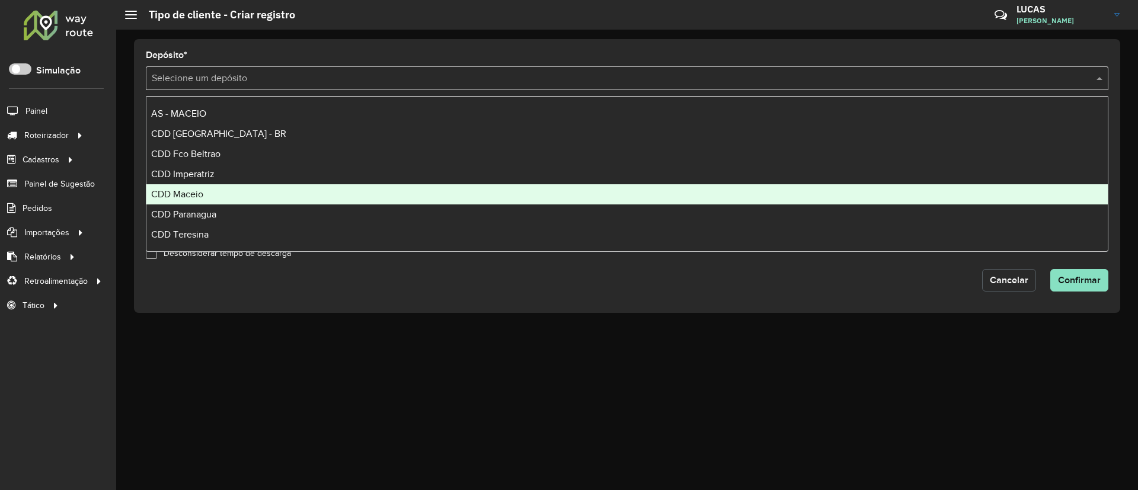
click at [1020, 277] on span "Cancelar" at bounding box center [1009, 280] width 39 height 10
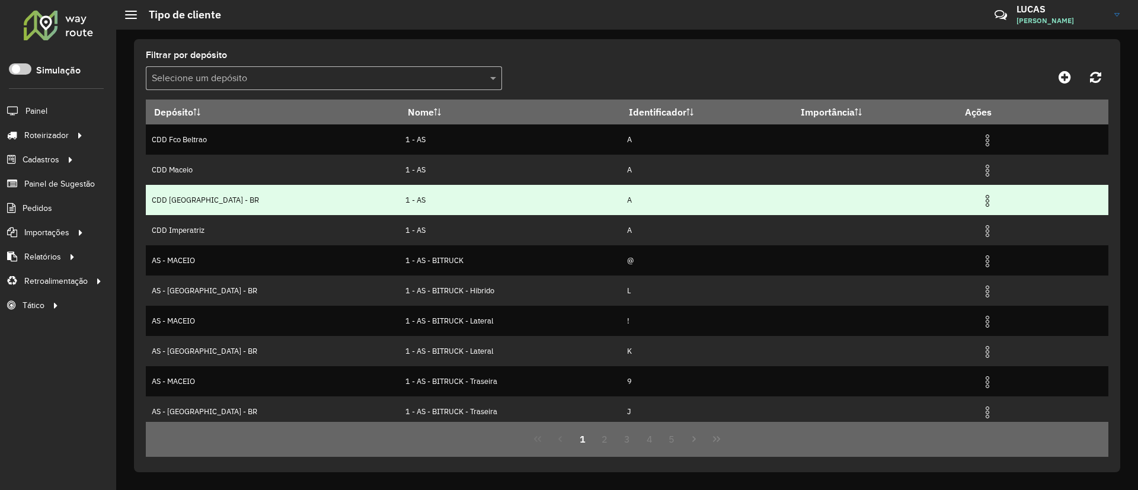
scroll to position [65, 0]
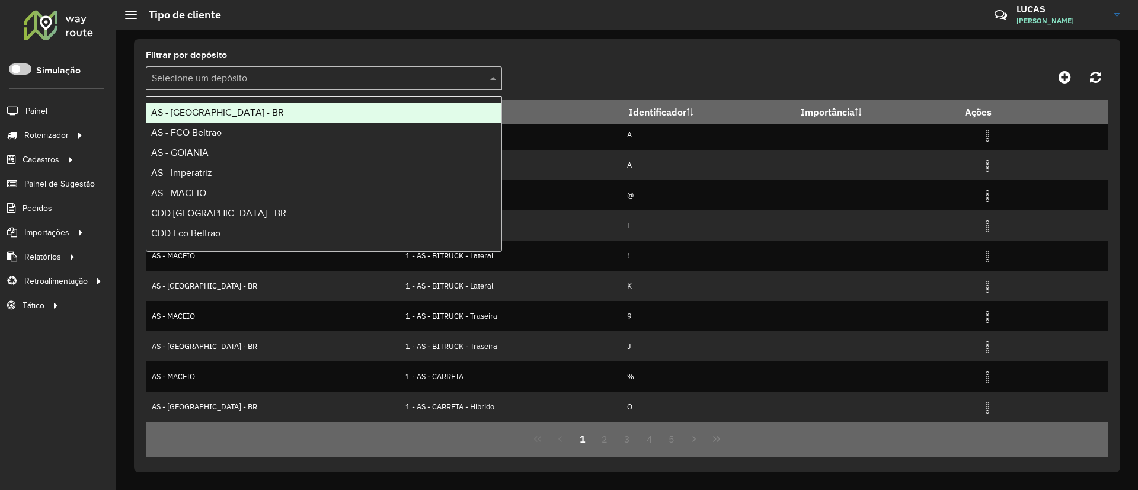
click at [182, 72] on input "text" at bounding box center [312, 79] width 321 height 14
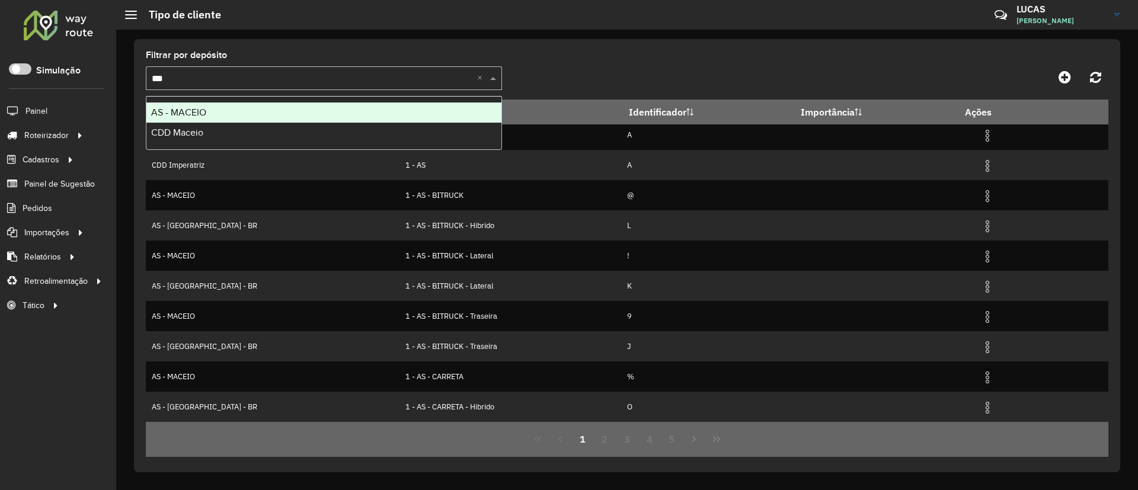
type input "****"
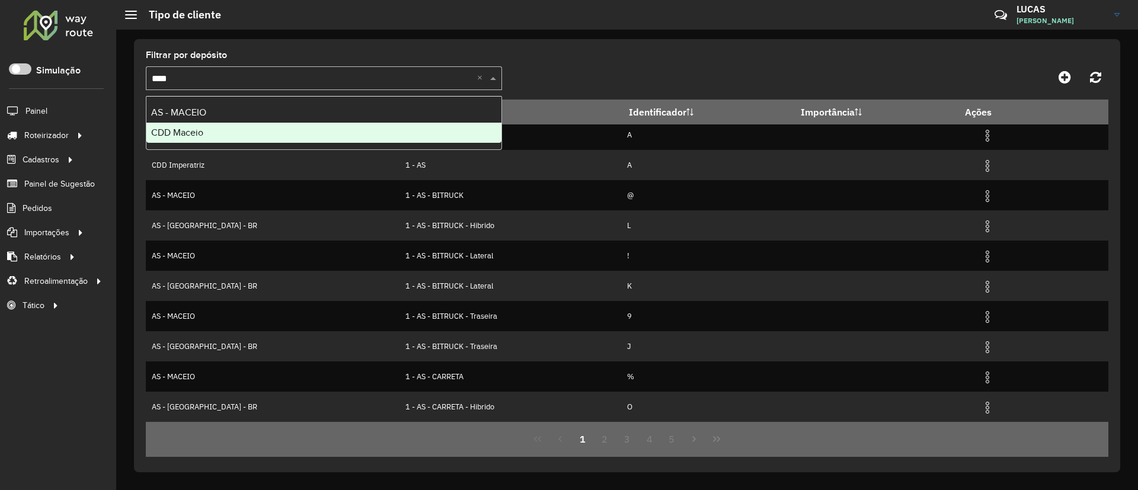
click at [176, 123] on div "CDD Maceio" at bounding box center [323, 133] width 355 height 20
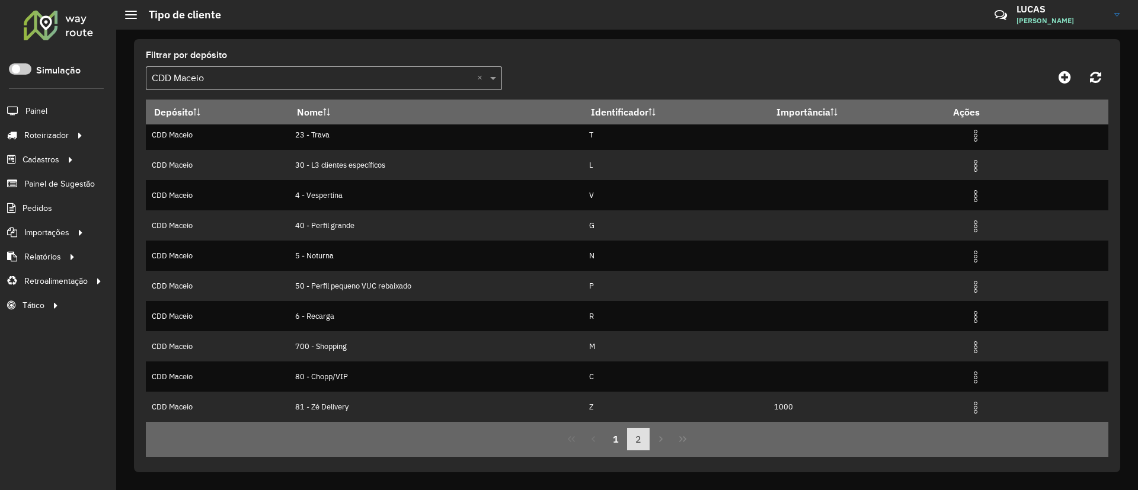
click at [632, 440] on button "2" at bounding box center [638, 439] width 23 height 23
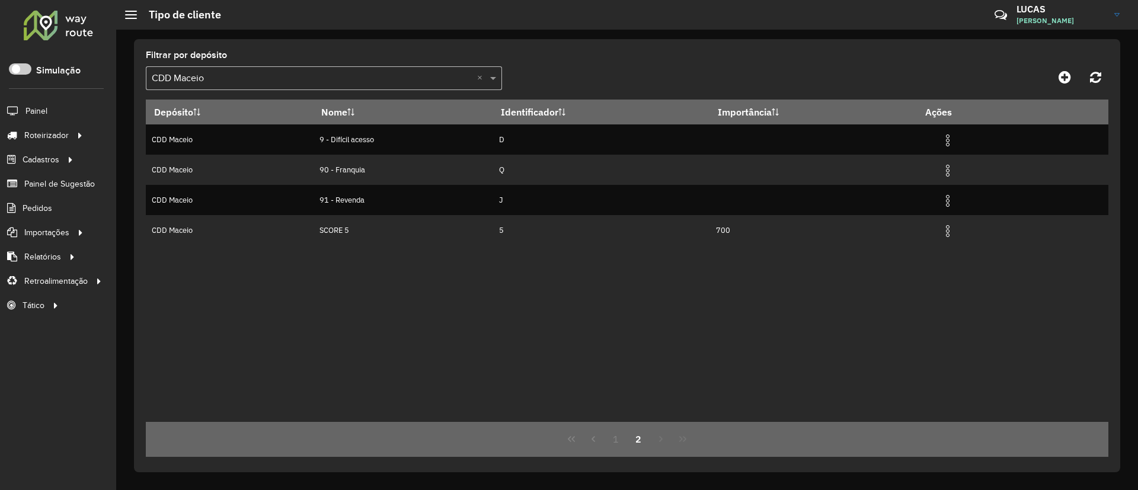
scroll to position [0, 0]
click at [662, 441] on div "1 2" at bounding box center [627, 439] width 962 height 35
click at [476, 80] on div at bounding box center [324, 78] width 356 height 15
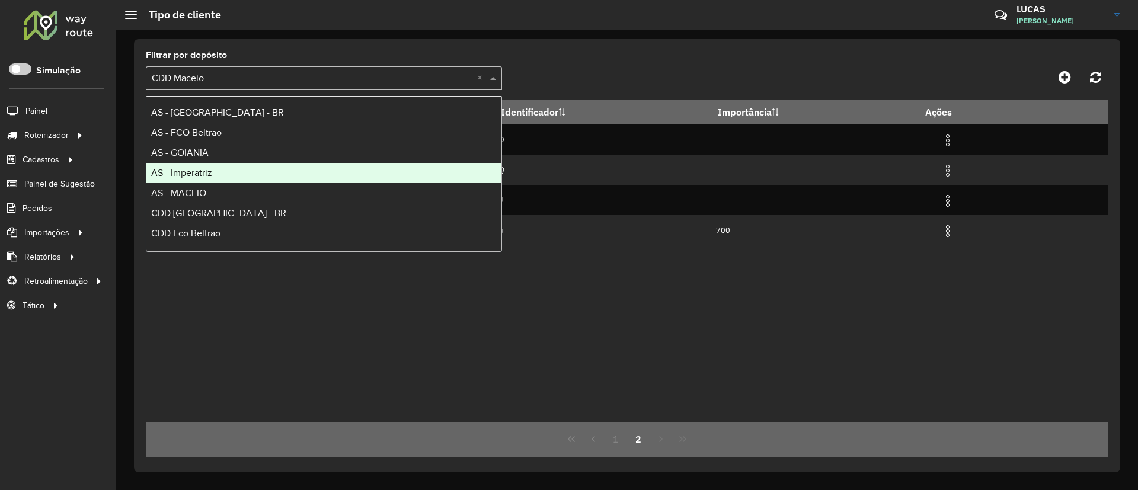
click at [262, 169] on div "AS - Imperatriz" at bounding box center [323, 173] width 355 height 20
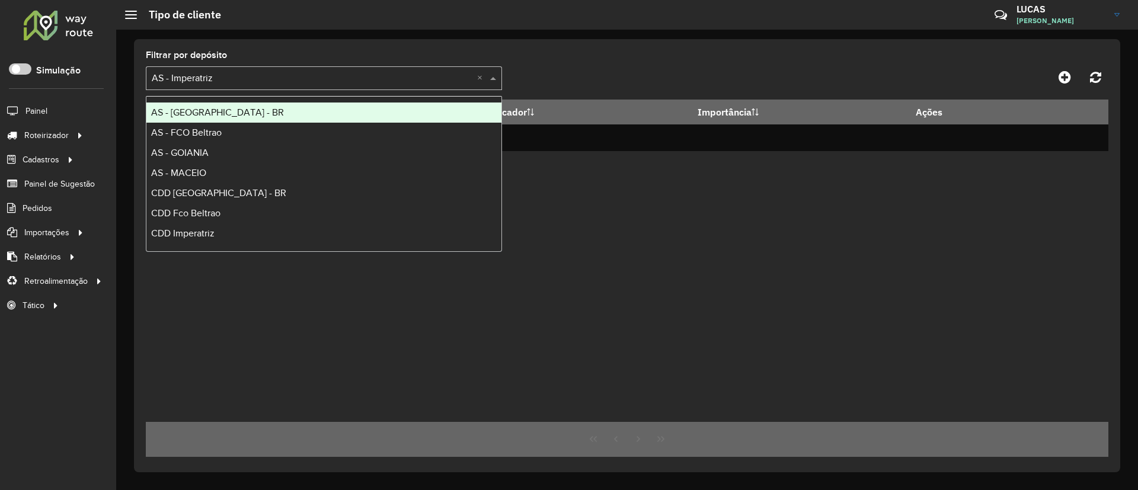
click at [306, 88] on div "Selecione um depósito × AS - Imperatriz ×" at bounding box center [324, 78] width 356 height 24
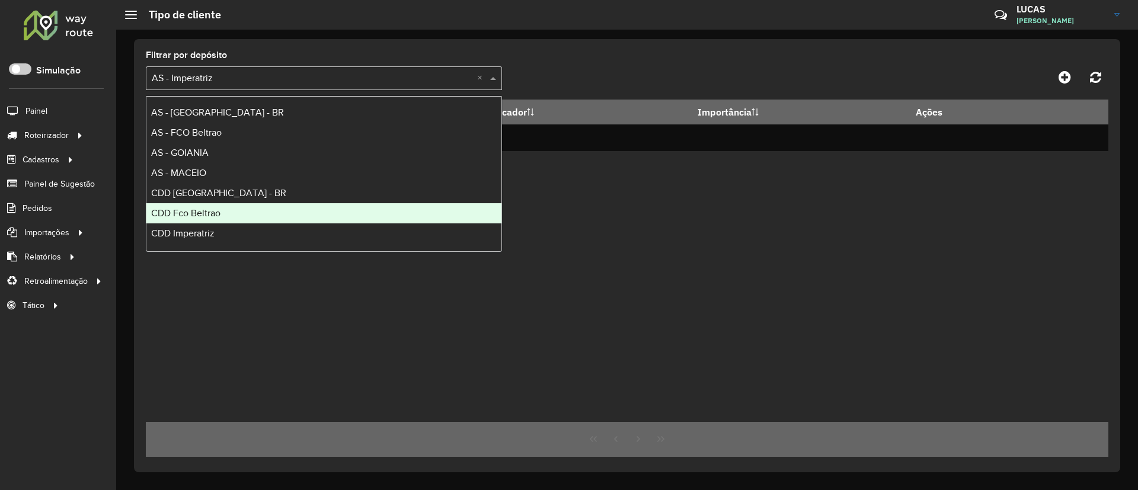
scroll to position [59, 0]
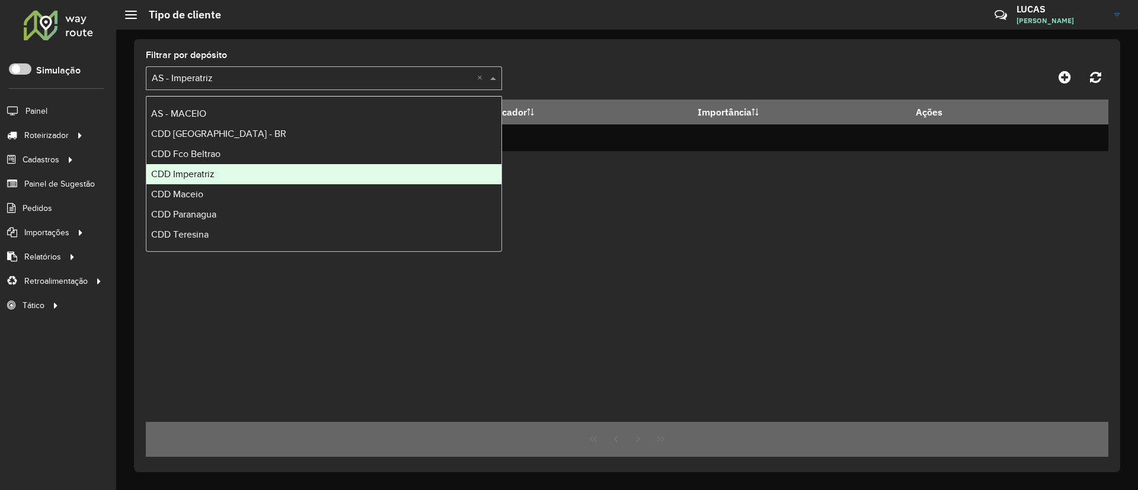
click at [187, 181] on div "CDD Imperatriz" at bounding box center [323, 174] width 355 height 20
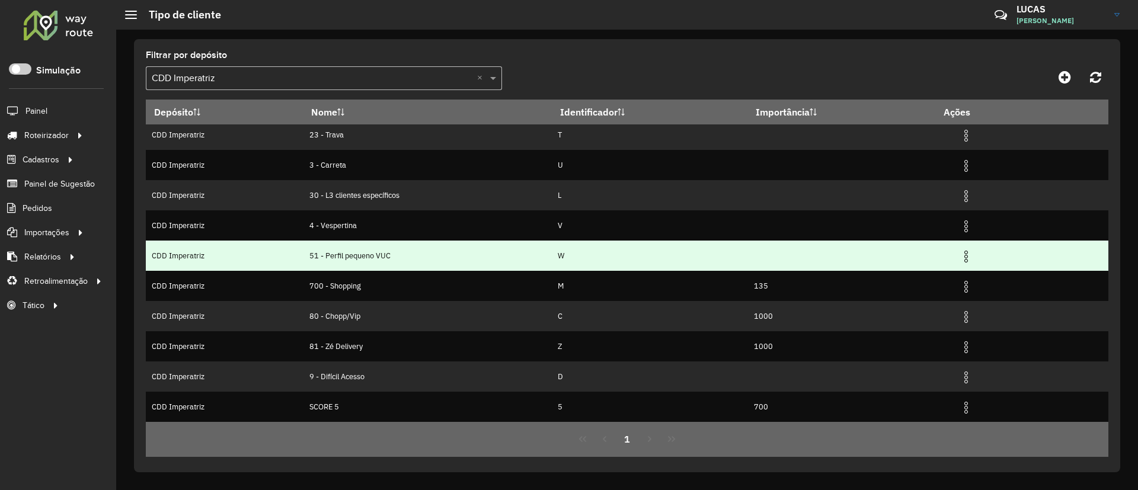
scroll to position [0, 0]
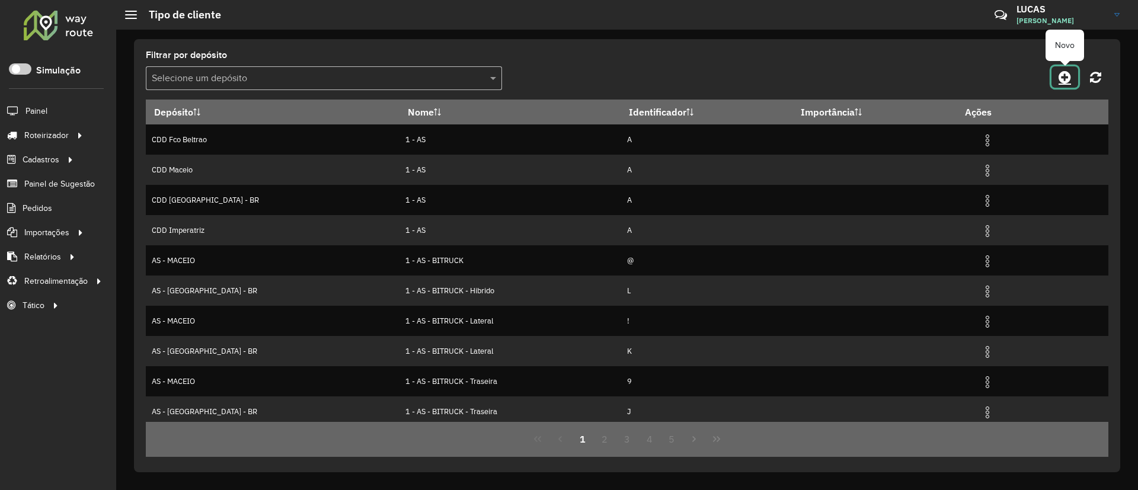
click at [1052, 79] on link at bounding box center [1064, 76] width 27 height 21
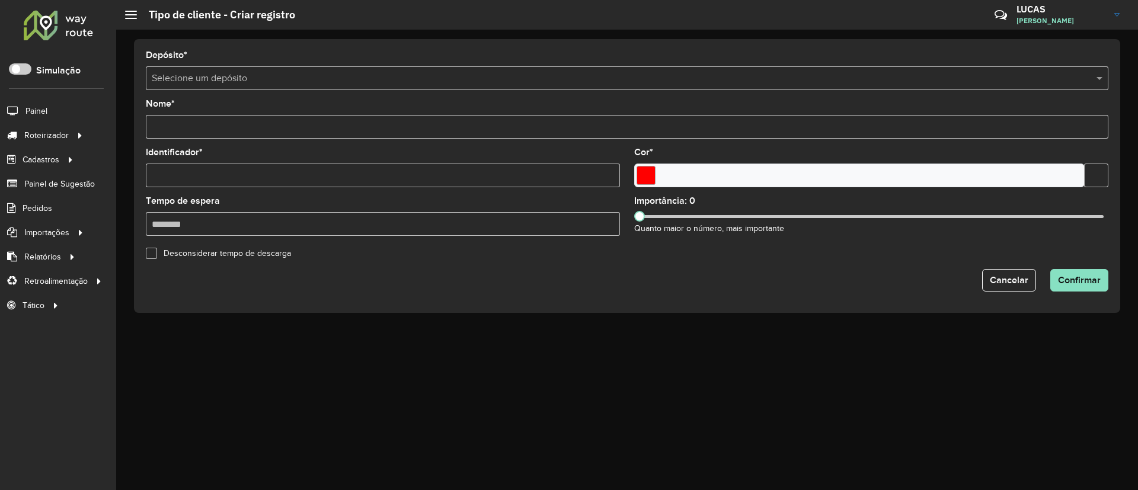
click at [327, 79] on input "text" at bounding box center [615, 79] width 927 height 14
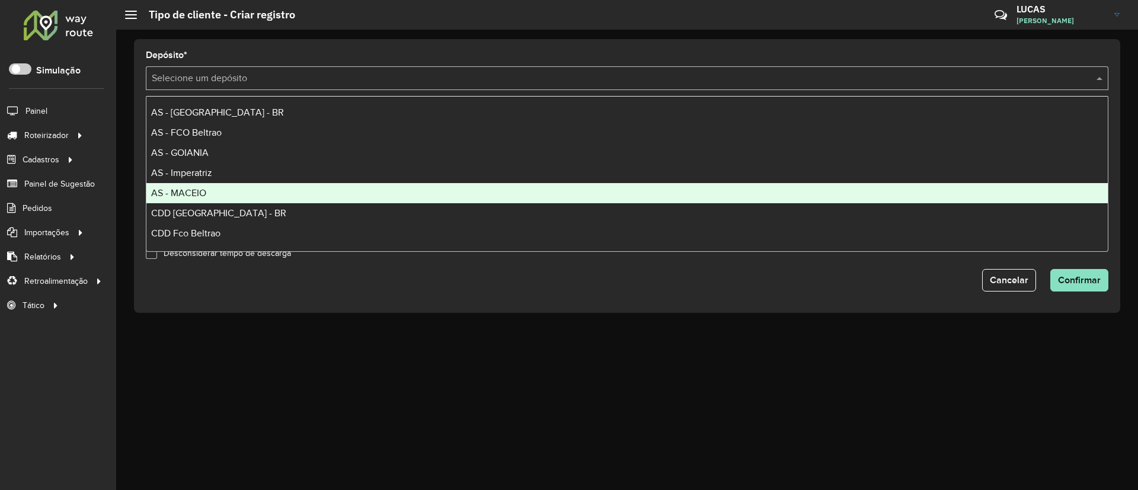
scroll to position [79, 0]
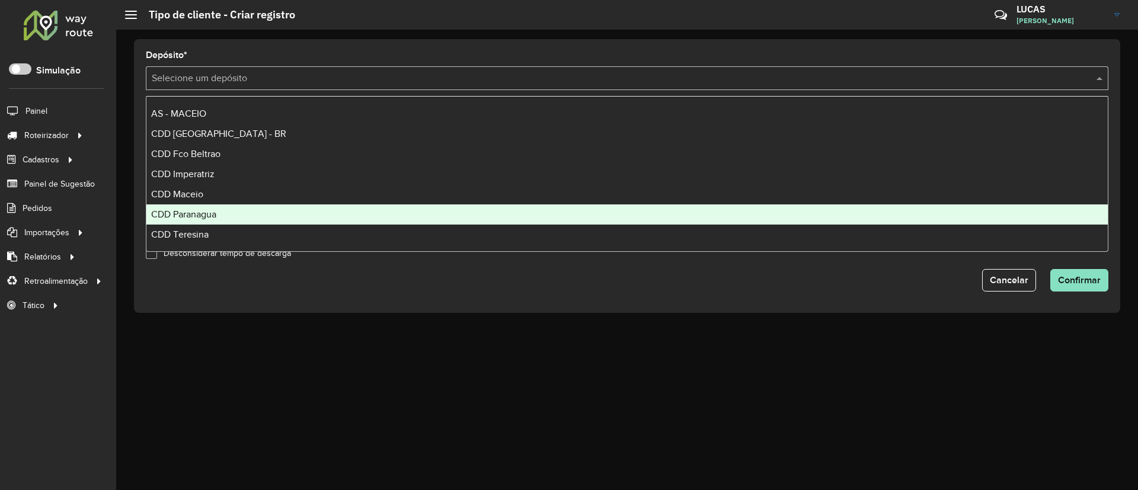
click at [207, 210] on span "CDD Paranagua" at bounding box center [183, 214] width 65 height 10
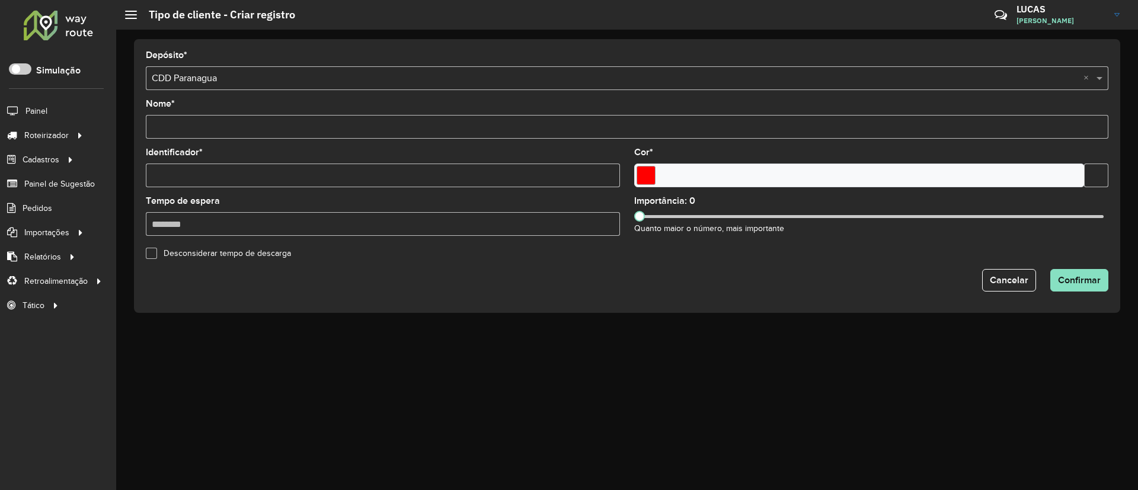
paste input "********"
type input "*"
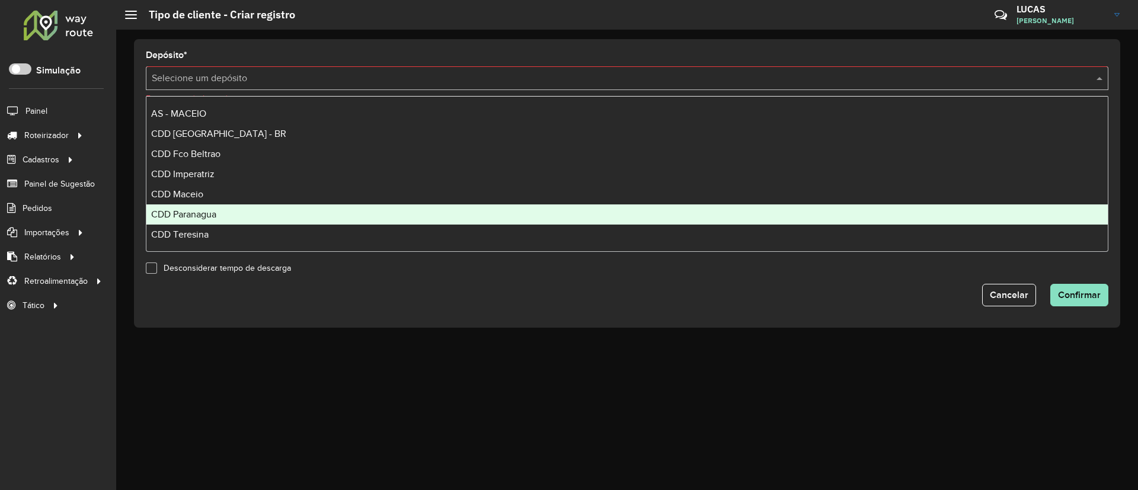
click at [204, 217] on span "CDD Paranagua" at bounding box center [183, 214] width 65 height 10
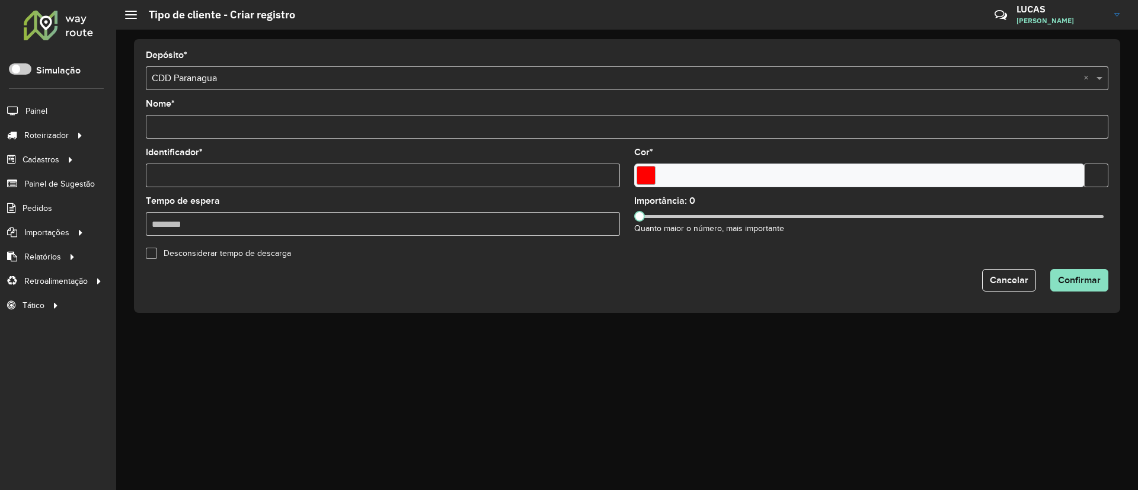
click at [195, 129] on input "Nome *" at bounding box center [627, 127] width 962 height 24
paste input "********"
type input "*******"
click at [213, 174] on input "Identificador *" at bounding box center [383, 176] width 474 height 24
type input "*"
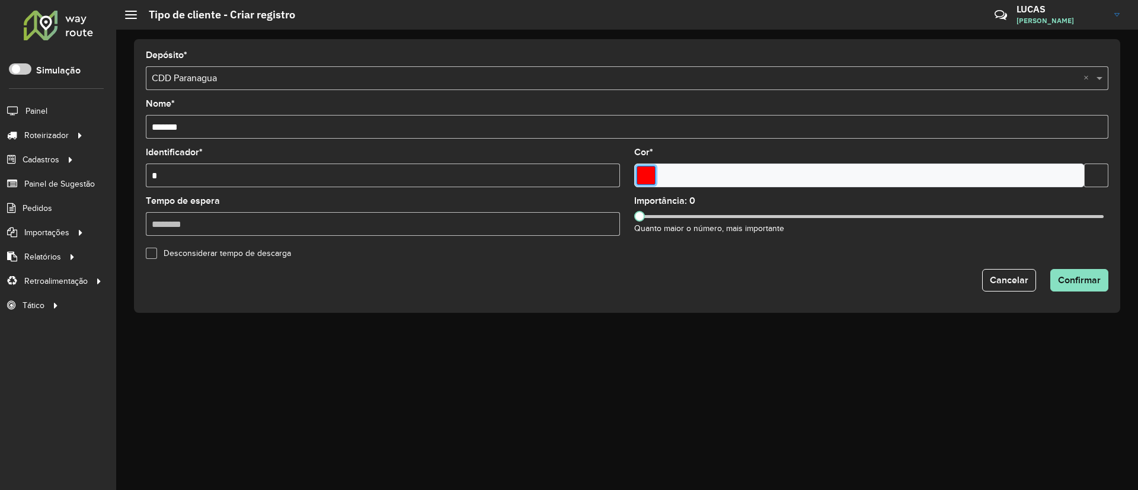
click at [648, 169] on input "Select a color" at bounding box center [645, 175] width 19 height 19
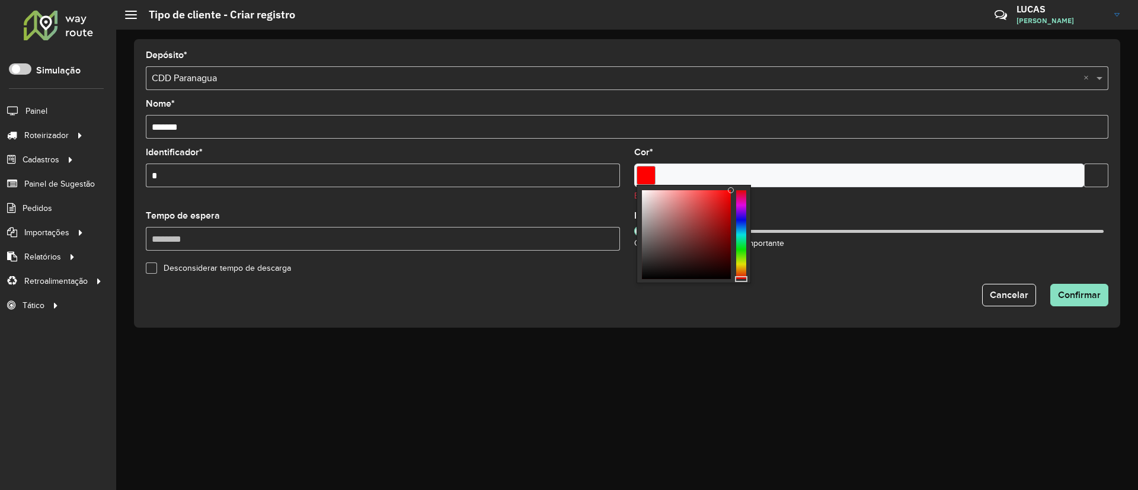
type input "*******"
click at [741, 247] on div at bounding box center [741, 234] width 10 height 89
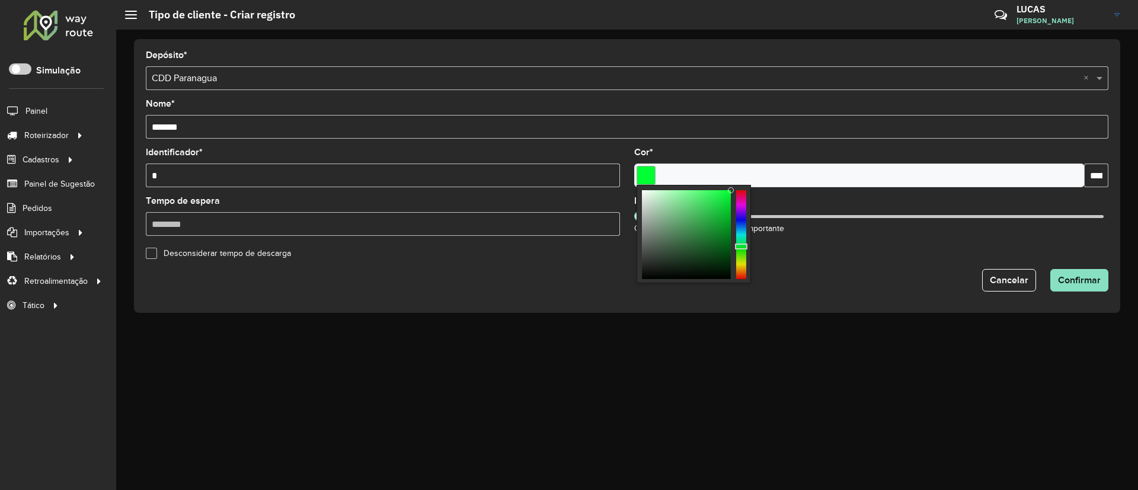
click at [826, 232] on div "Importância: 0 Quanto maior o número, mais importante" at bounding box center [871, 216] width 474 height 39
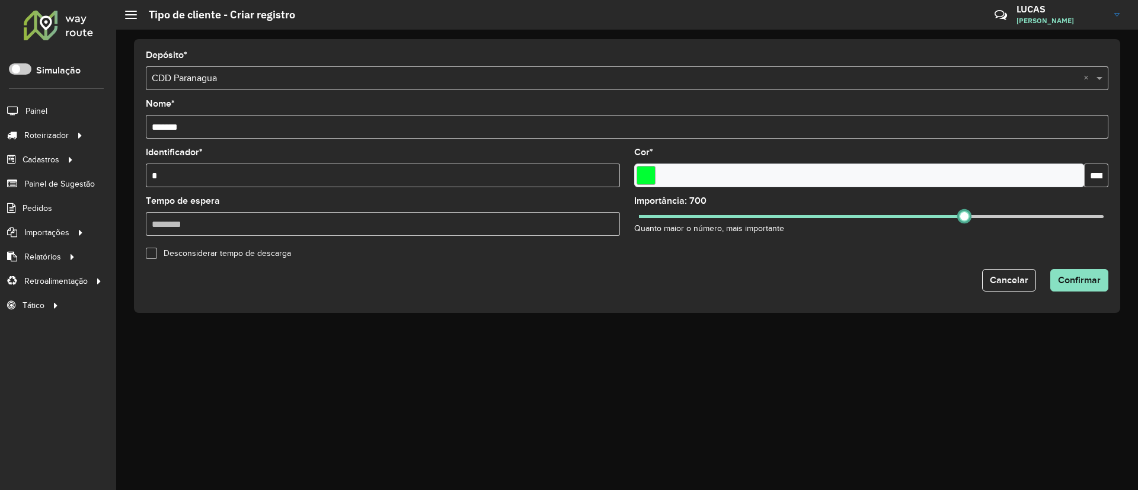
drag, startPoint x: 642, startPoint y: 213, endPoint x: 964, endPoint y: 207, distance: 321.8
click at [964, 207] on div "Importância: 700 Quanto maior o número, mais importante" at bounding box center [871, 216] width 474 height 39
click at [1092, 286] on button "Confirmar" at bounding box center [1079, 280] width 58 height 23
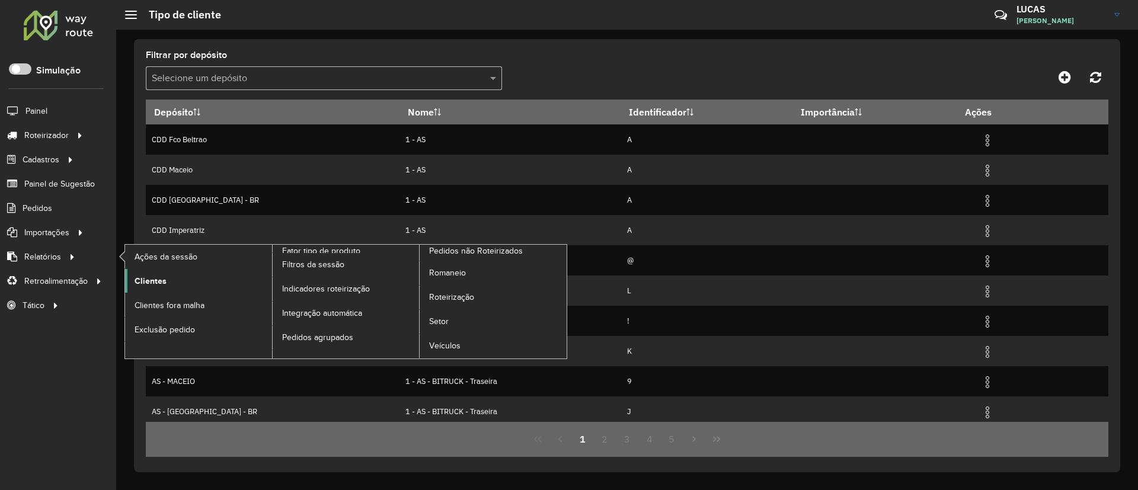
click at [142, 280] on span "Clientes" at bounding box center [151, 281] width 32 height 12
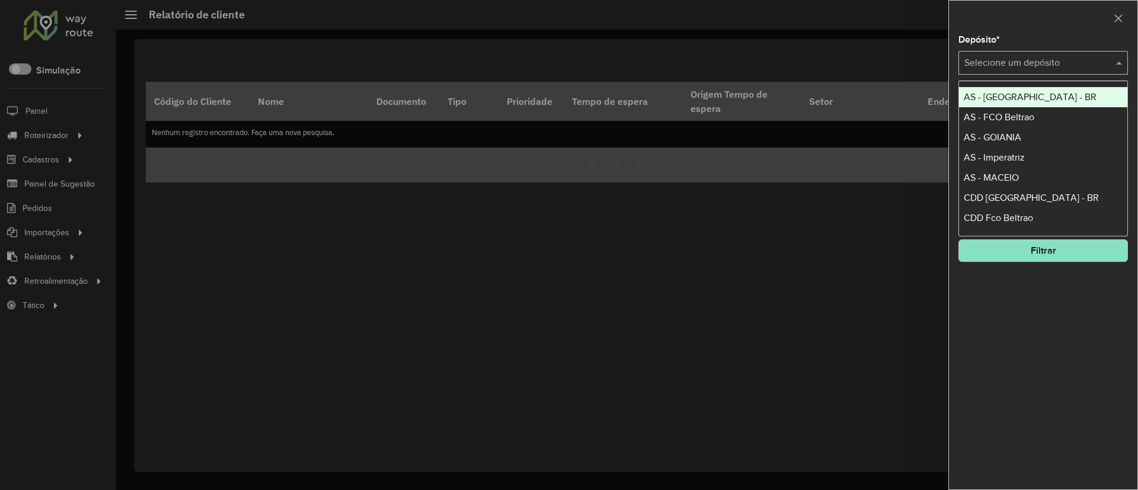
click at [1065, 61] on input "text" at bounding box center [1031, 63] width 134 height 14
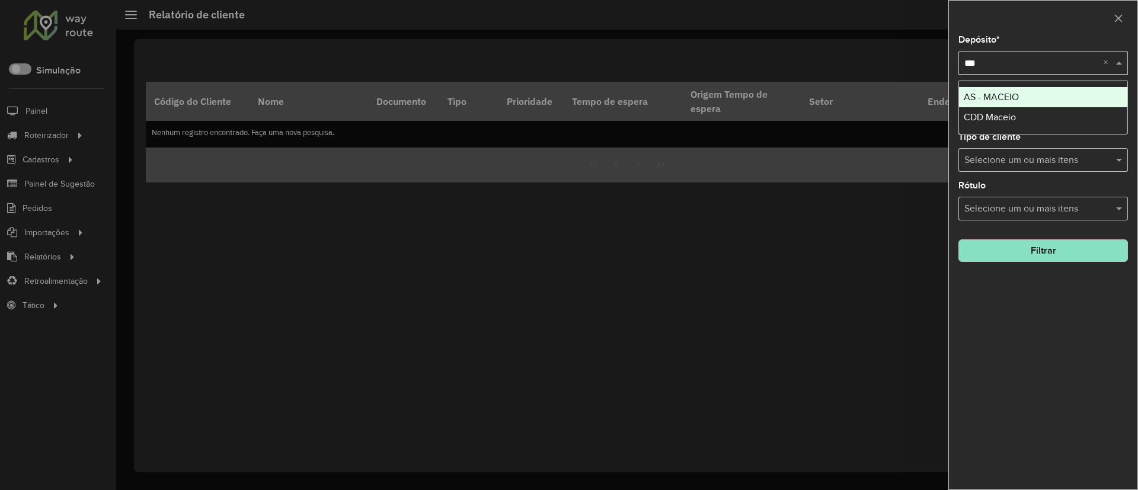
type input "****"
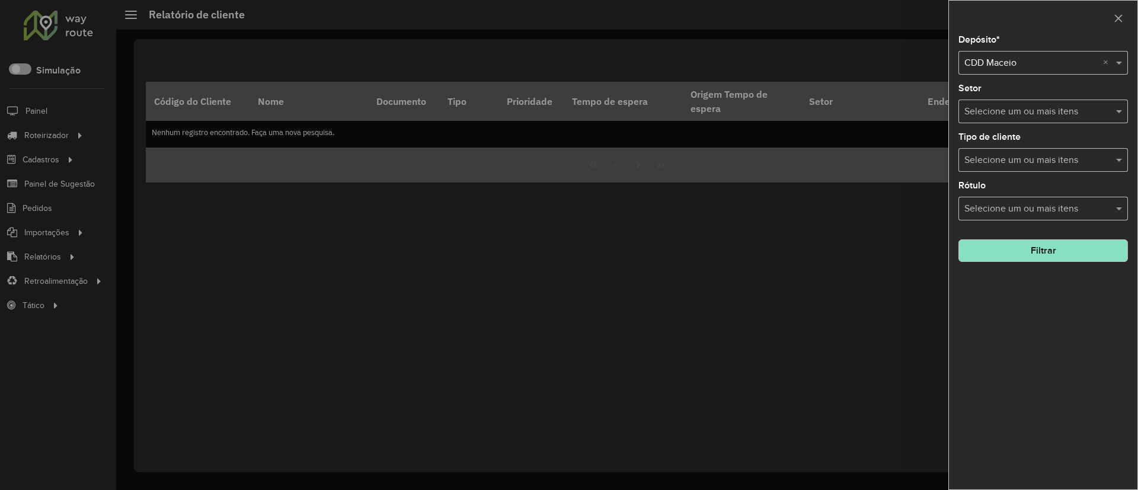
click at [52, 127] on div at bounding box center [569, 245] width 1138 height 490
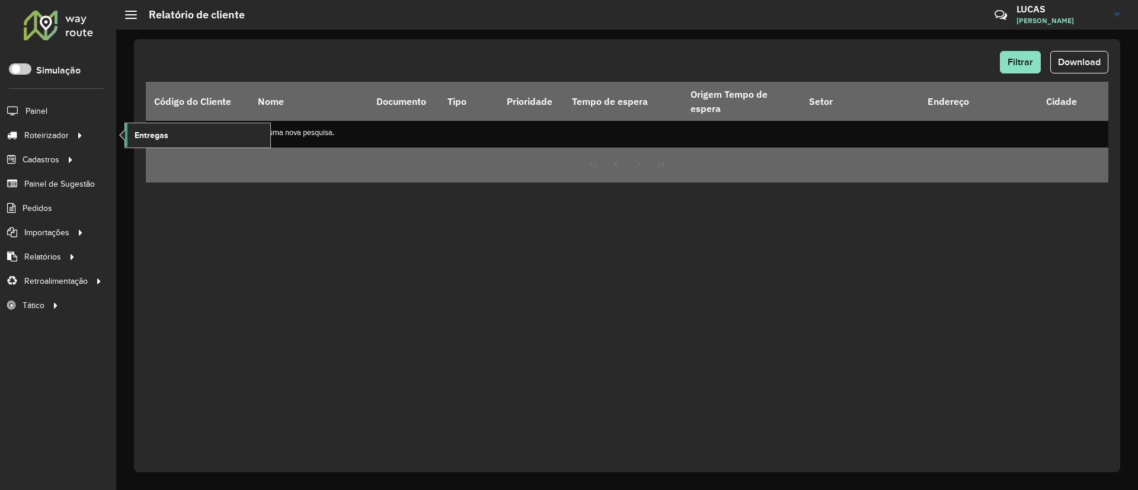
click at [154, 131] on span "Entregas" at bounding box center [152, 135] width 34 height 12
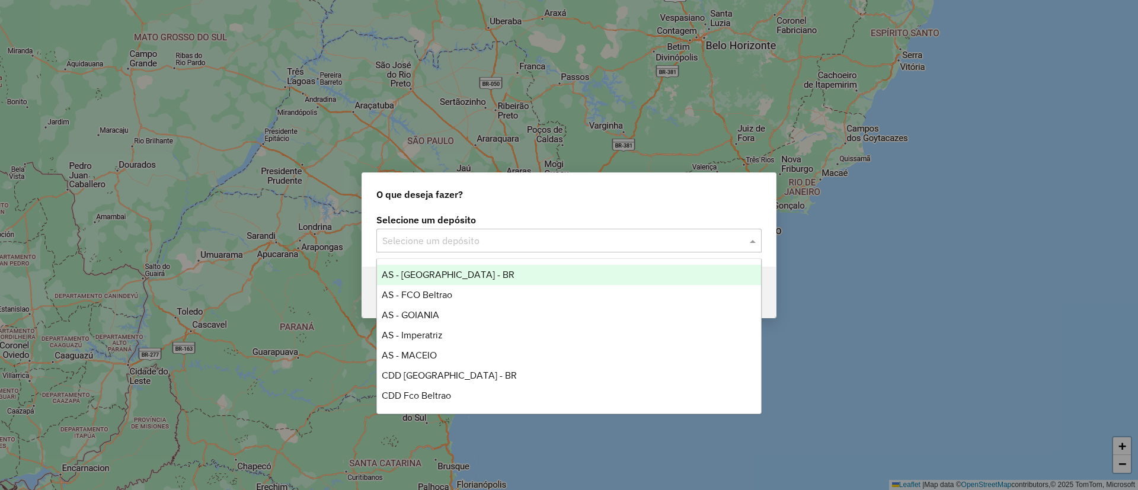
click at [554, 239] on input "text" at bounding box center [557, 241] width 350 height 14
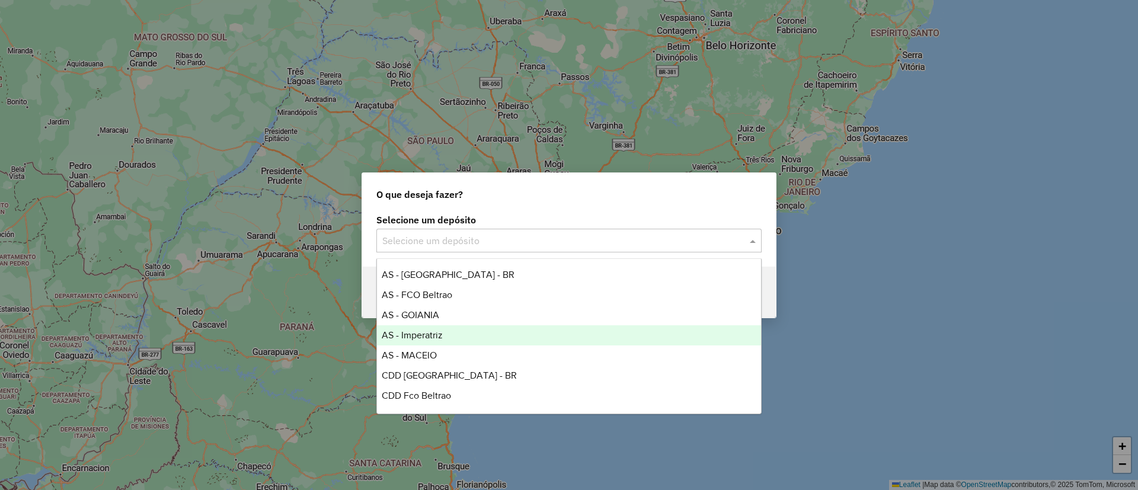
scroll to position [79, 0]
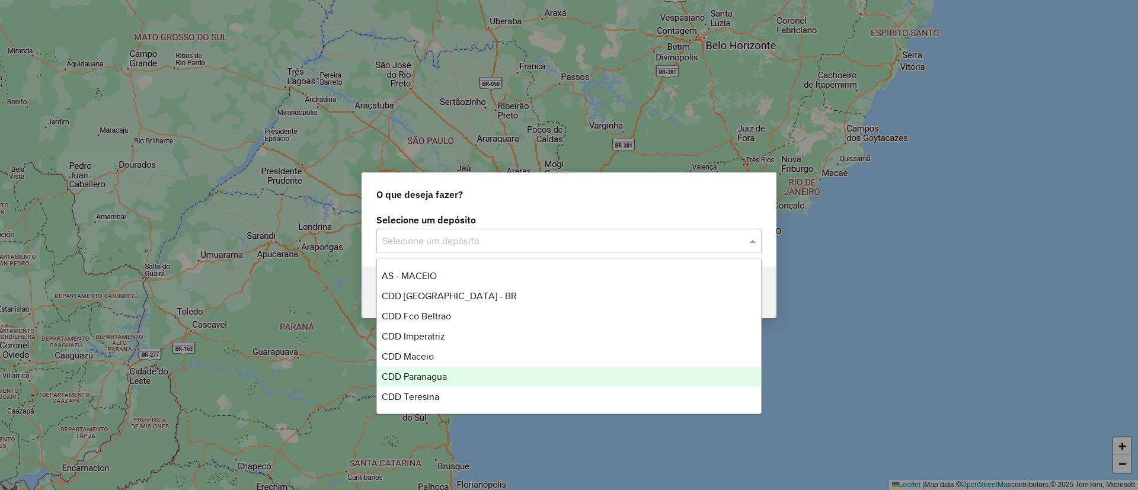
click at [440, 382] on div "CDD Paranagua" at bounding box center [569, 377] width 384 height 20
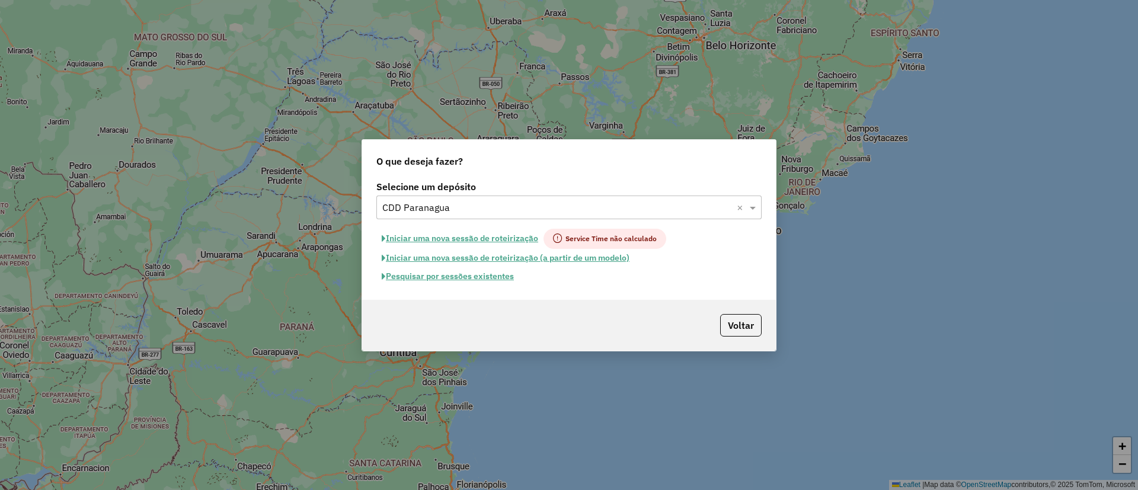
click at [490, 275] on button "Pesquisar por sessões existentes" at bounding box center [447, 276] width 143 height 18
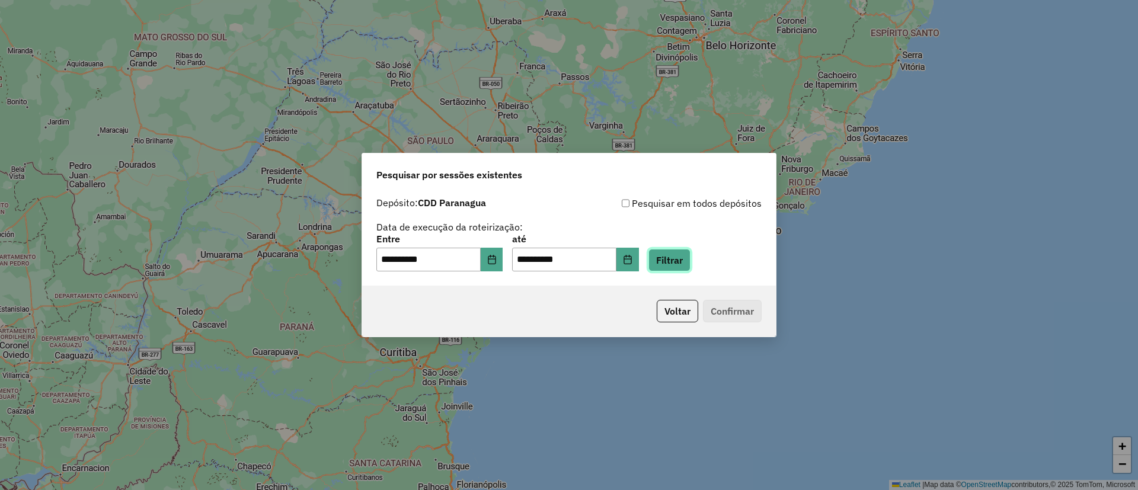
click at [690, 261] on button "Filtrar" at bounding box center [669, 260] width 42 height 23
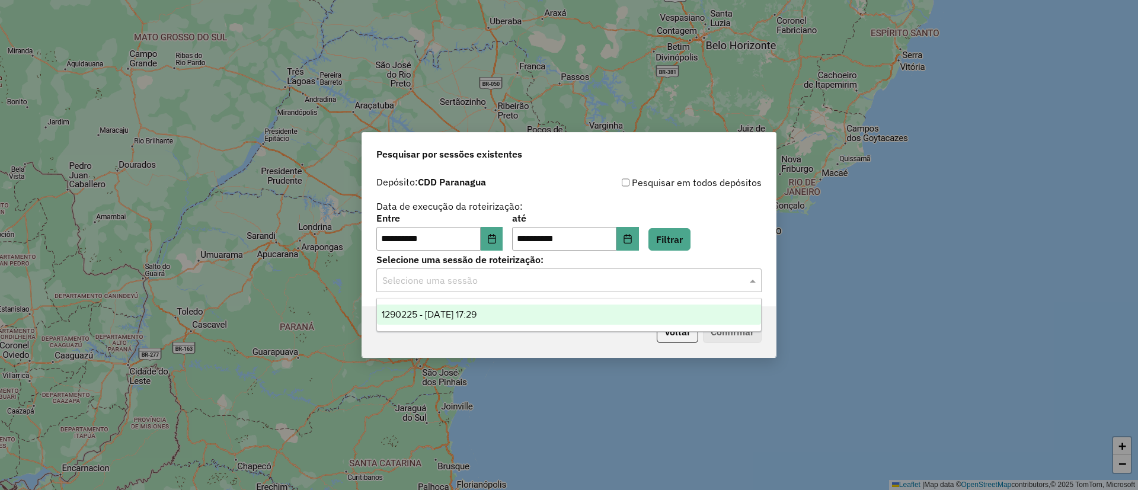
click at [548, 287] on input "text" at bounding box center [557, 281] width 350 height 14
click at [500, 316] on div "1290225 - [DATE] 17:29" at bounding box center [569, 315] width 384 height 20
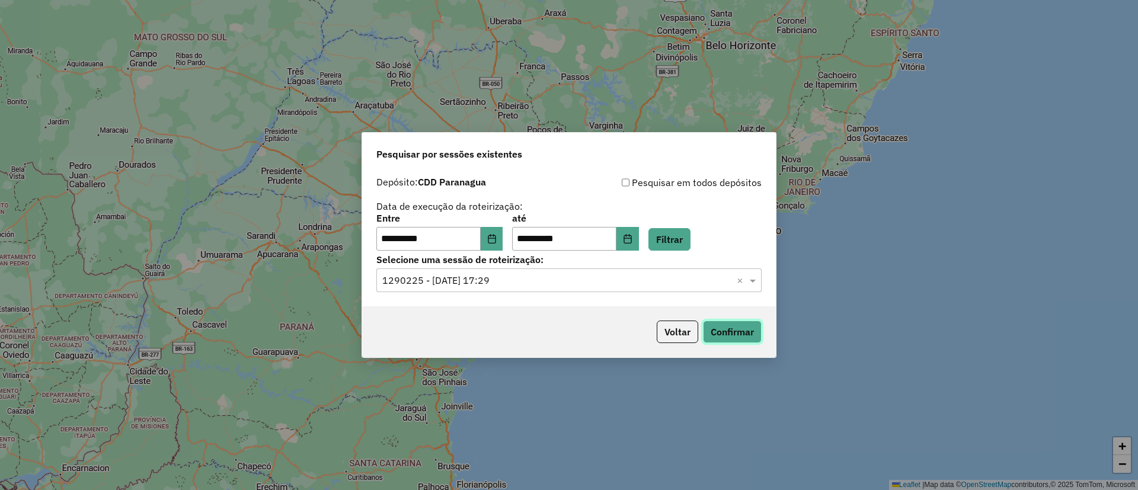
click at [732, 329] on button "Confirmar" at bounding box center [732, 332] width 59 height 23
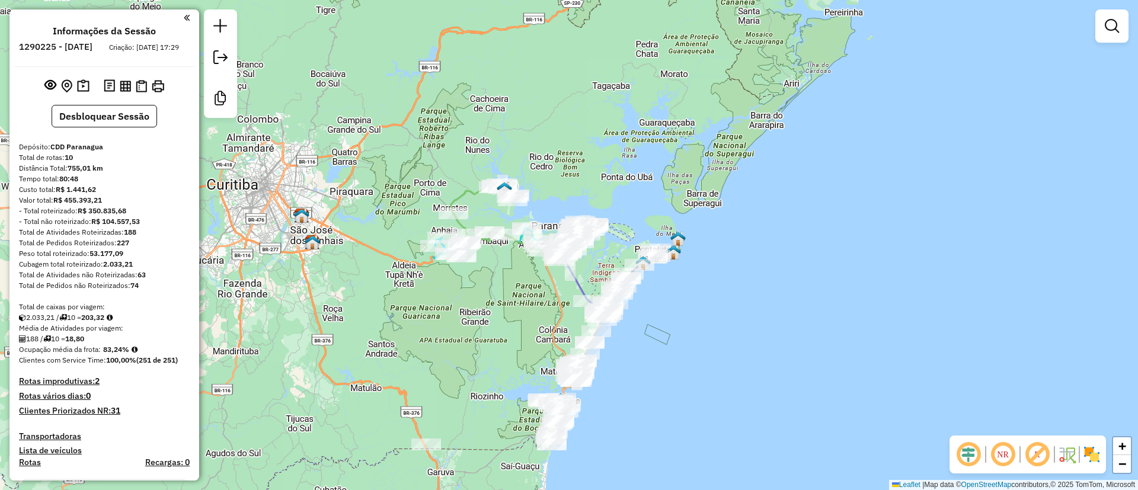
click at [1053, 459] on img at bounding box center [1054, 454] width 6 height 19
click at [1038, 452] on em at bounding box center [1037, 454] width 28 height 28
click at [1106, 459] on div "Janela de atendimento Grade de atendimento Capacidade Transportadoras Veículos …" at bounding box center [569, 245] width 1138 height 490
click at [1093, 463] on img at bounding box center [1091, 454] width 19 height 19
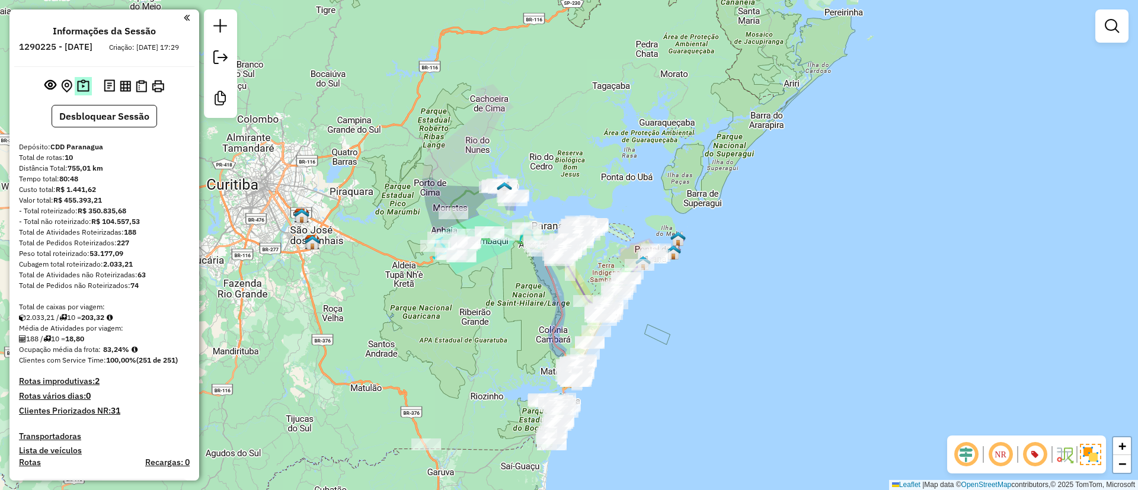
click at [75, 94] on button at bounding box center [83, 86] width 17 height 18
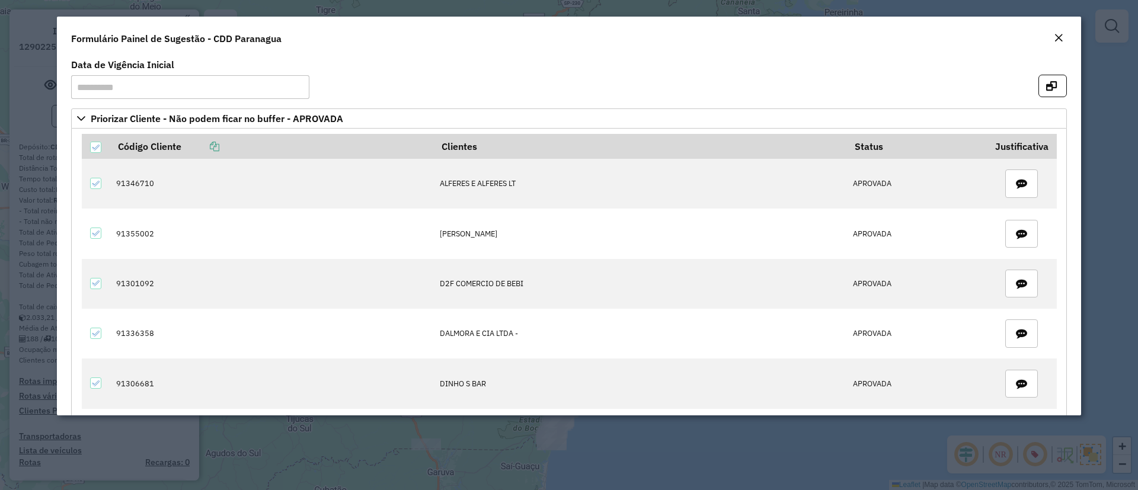
click at [1061, 37] on em "Close" at bounding box center [1058, 37] width 9 height 9
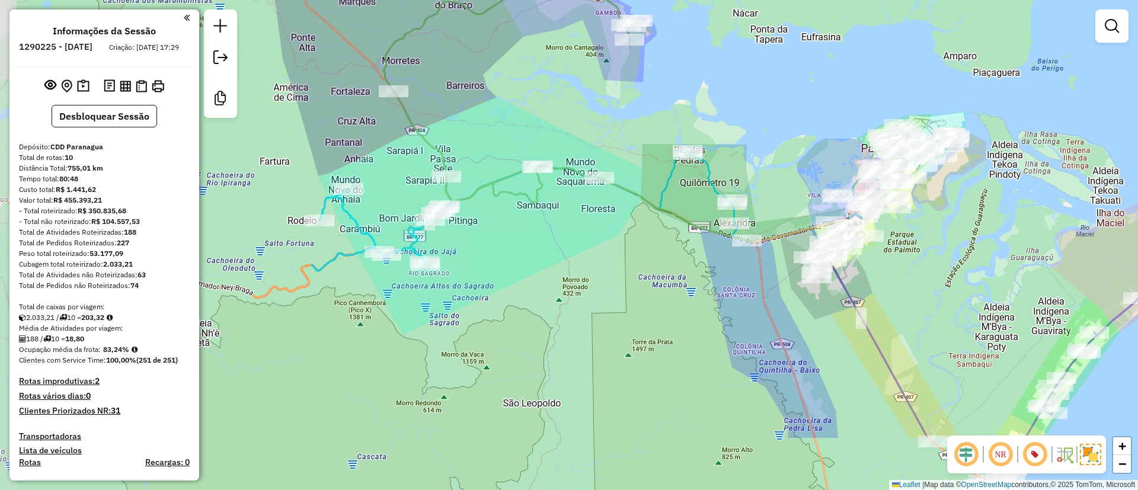
drag, startPoint x: 726, startPoint y: 211, endPoint x: 794, endPoint y: 76, distance: 151.1
click at [794, 76] on div "Janela de atendimento Grade de atendimento Capacidade Transportadoras Veículos …" at bounding box center [569, 245] width 1138 height 490
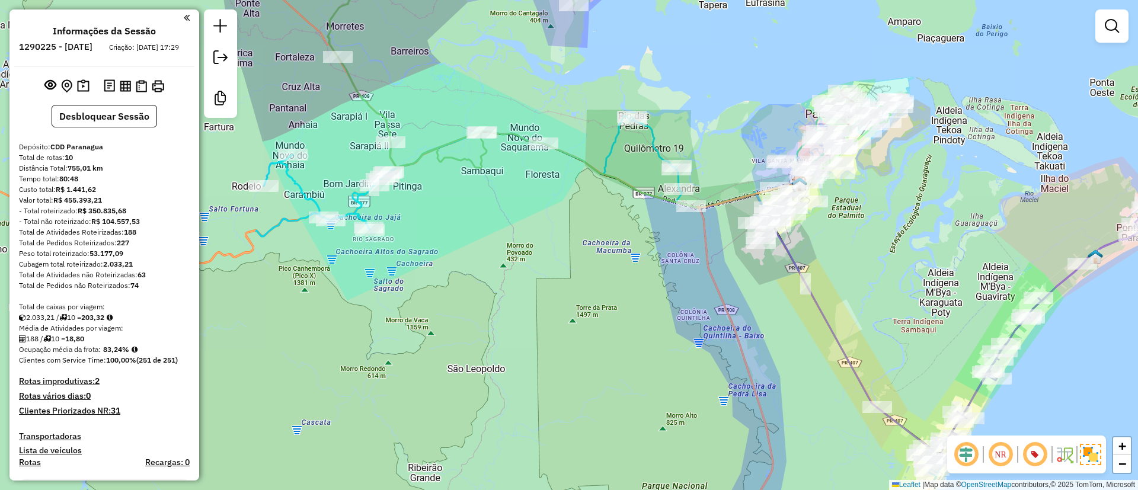
click at [794, 76] on div "Janela de atendimento Grade de atendimento Capacidade Transportadoras Veículos …" at bounding box center [569, 245] width 1138 height 490
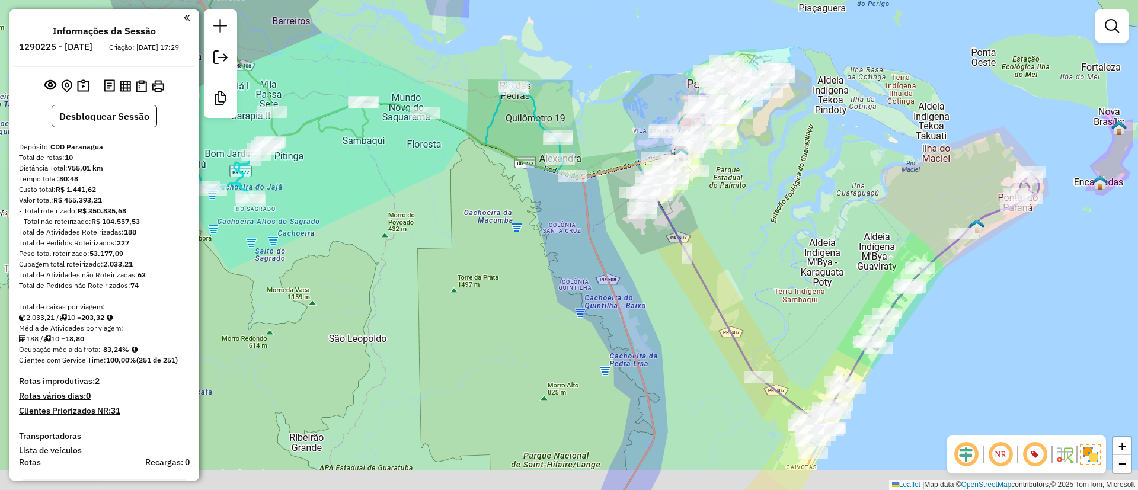
drag, startPoint x: 962, startPoint y: 166, endPoint x: 843, endPoint y: 136, distance: 122.9
click at [843, 136] on div "Janela de atendimento Grade de atendimento Capacidade Transportadoras Veículos …" at bounding box center [569, 245] width 1138 height 490
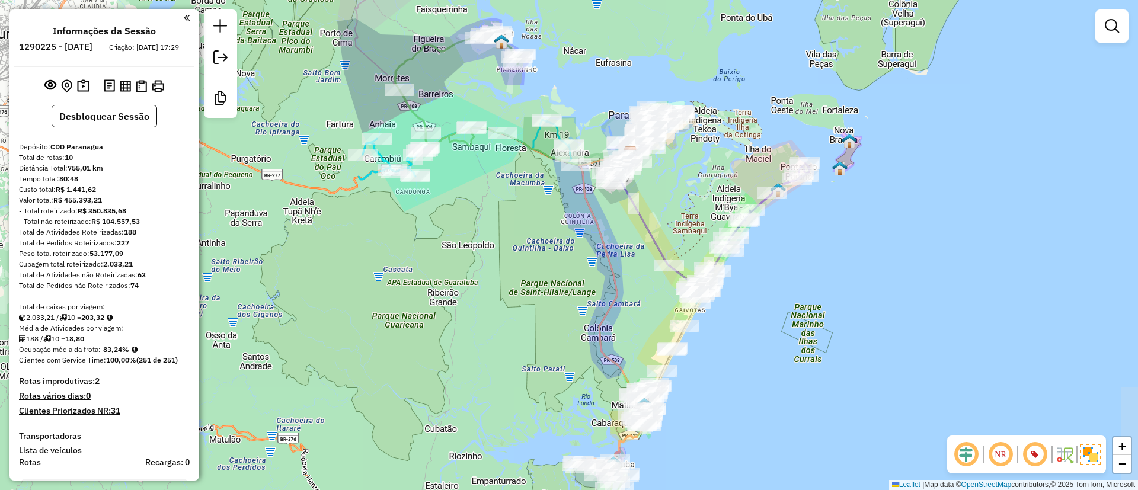
drag, startPoint x: 858, startPoint y: 146, endPoint x: 727, endPoint y: 155, distance: 131.3
click at [727, 155] on div "Janela de atendimento Grade de atendimento Capacidade Transportadoras Veículos …" at bounding box center [569, 245] width 1138 height 490
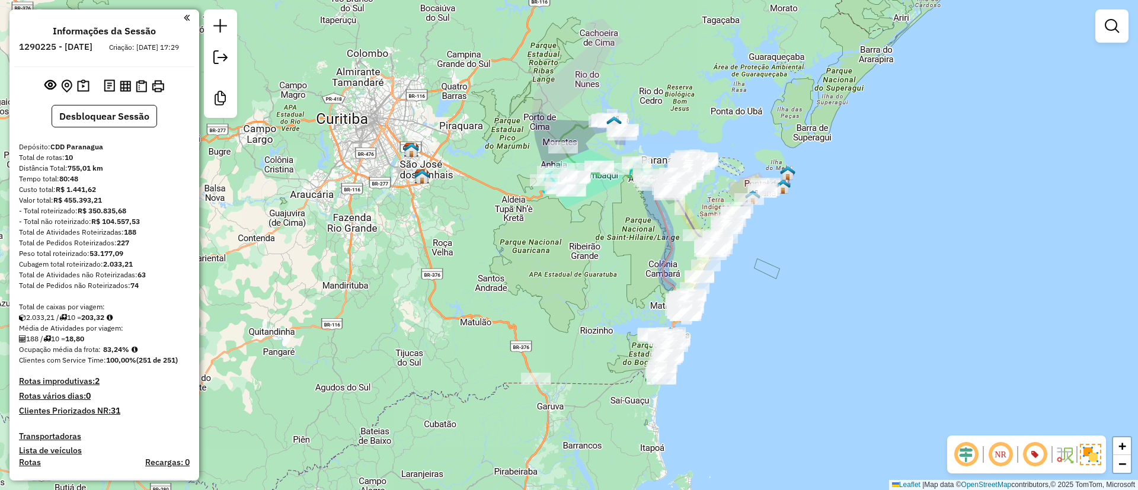
drag, startPoint x: 852, startPoint y: 196, endPoint x: 816, endPoint y: 278, distance: 89.7
click at [816, 278] on div "Janela de atendimento Grade de atendimento Capacidade Transportadoras Veículos …" at bounding box center [569, 245] width 1138 height 490
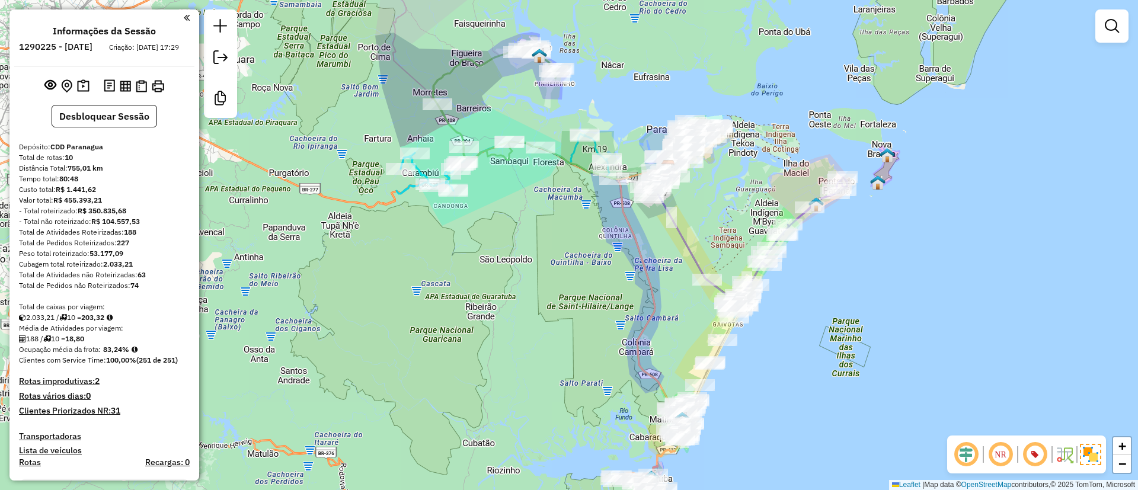
drag, startPoint x: 732, startPoint y: 185, endPoint x: 759, endPoint y: 126, distance: 65.5
click at [759, 126] on div "Janela de atendimento Grade de atendimento Capacidade Transportadoras Veículos …" at bounding box center [569, 245] width 1138 height 490
